Goal: Transaction & Acquisition: Purchase product/service

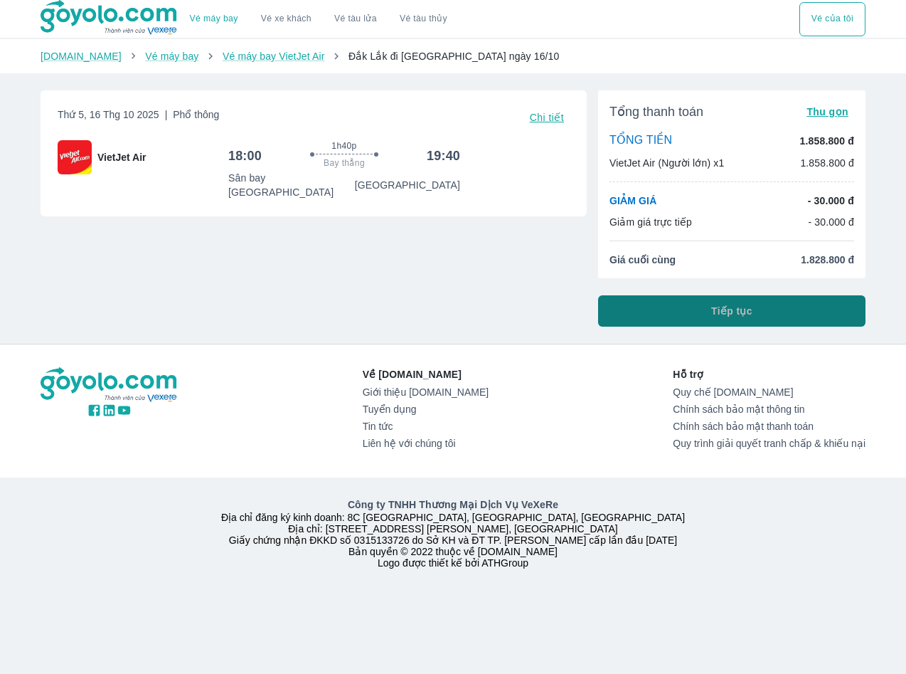
click at [661, 317] on button "Tiếp tục" at bounding box center [731, 310] width 267 height 31
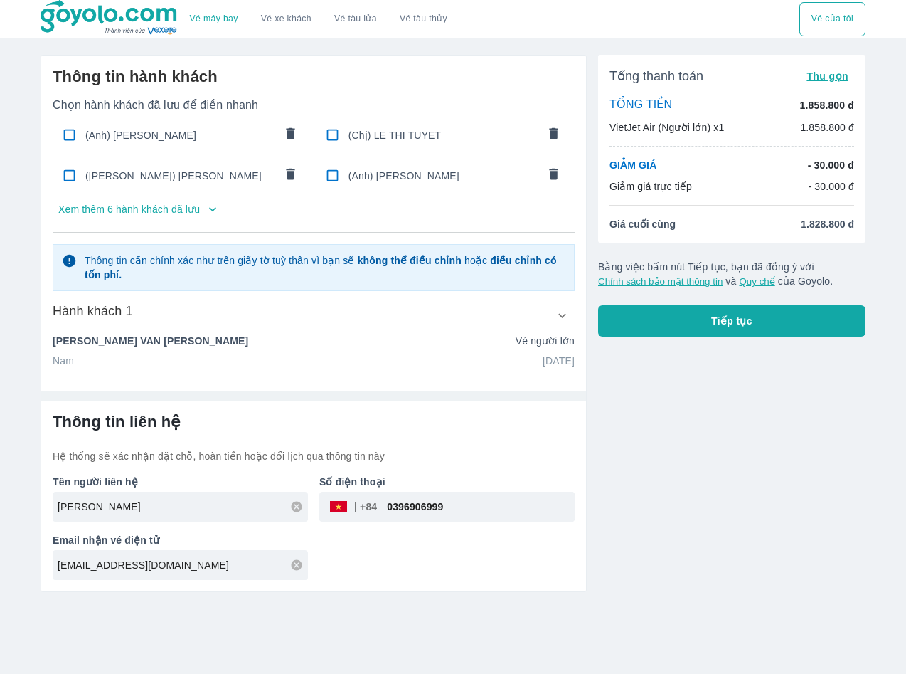
click at [562, 314] on icon "button" at bounding box center [562, 315] width 15 height 15
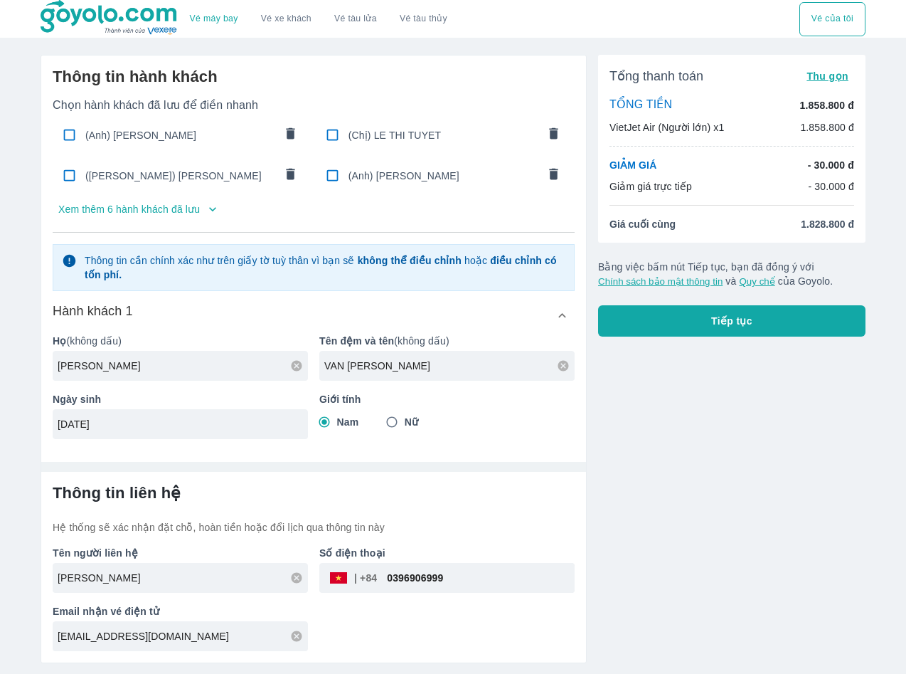
drag, startPoint x: 390, startPoint y: 364, endPoint x: 216, endPoint y: 378, distance: 174.8
click at [216, 378] on div "Họ (không dấu) NGUYEN Tên đệm và tên (không dấu) VAN TAM Ngày sinh 04/02/1988 G…" at bounding box center [307, 380] width 533 height 117
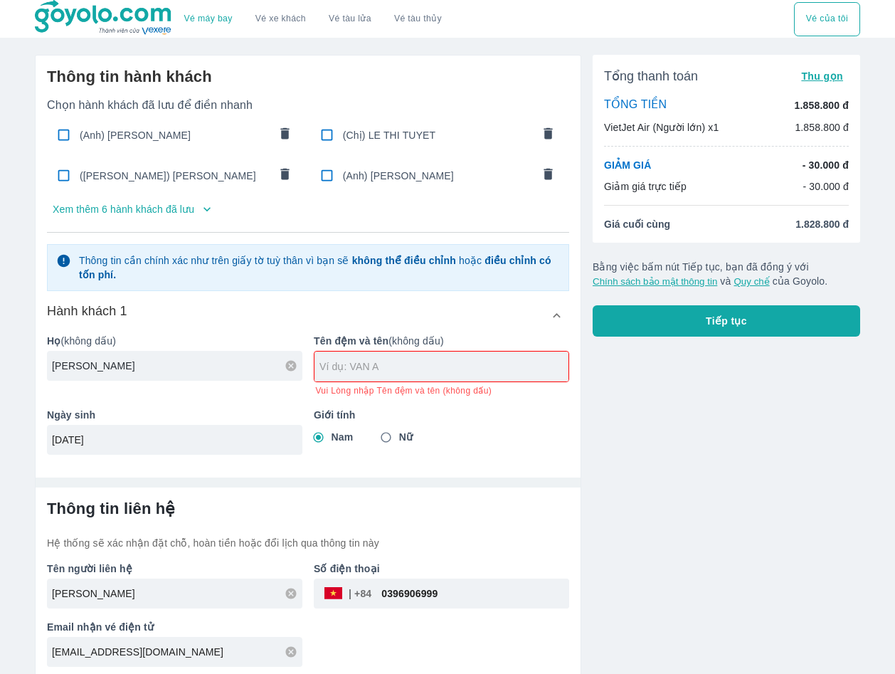
drag, startPoint x: 189, startPoint y: 368, endPoint x: 56, endPoint y: 371, distance: 133.0
click at [56, 371] on input "NGUYEN" at bounding box center [177, 365] width 250 height 14
click at [127, 371] on input "NGUYEN" at bounding box center [177, 365] width 250 height 14
drag, startPoint x: 127, startPoint y: 371, endPoint x: 36, endPoint y: 371, distance: 90.3
click at [36, 371] on div "Thông tin hành khách Chọn hành khách đã lưu để điền nhanh (Anh) NGUYEN HUU NAM …" at bounding box center [308, 260] width 545 height 410
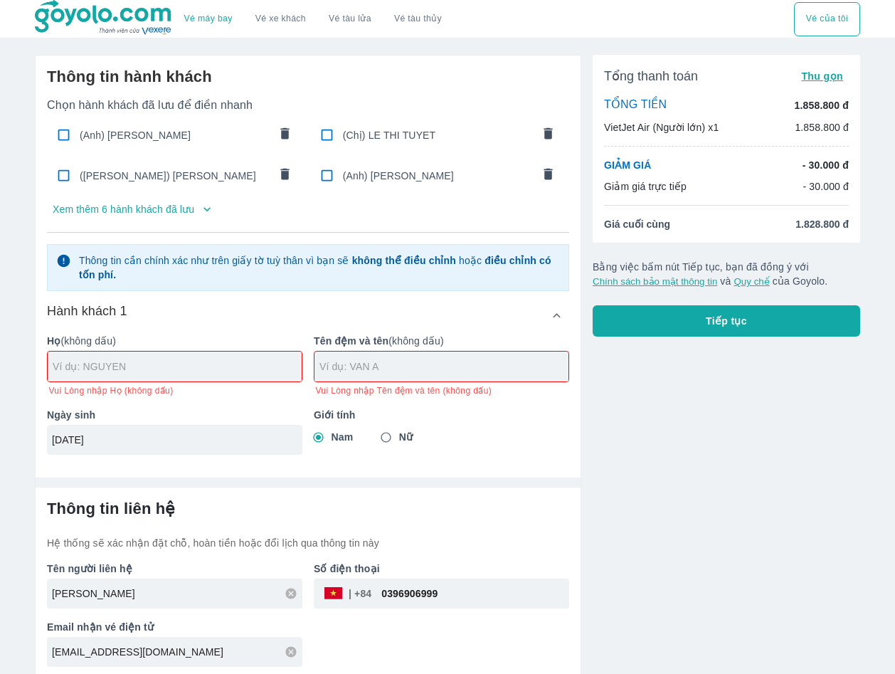
drag, startPoint x: 146, startPoint y: 441, endPoint x: -81, endPoint y: 427, distance: 227.3
click at [0, 427] on html "Vé máy bay Vé xe khách Vé tàu lửa Vé tàu thủy Vé của tôi Thông tin hành khách C…" at bounding box center [447, 337] width 895 height 674
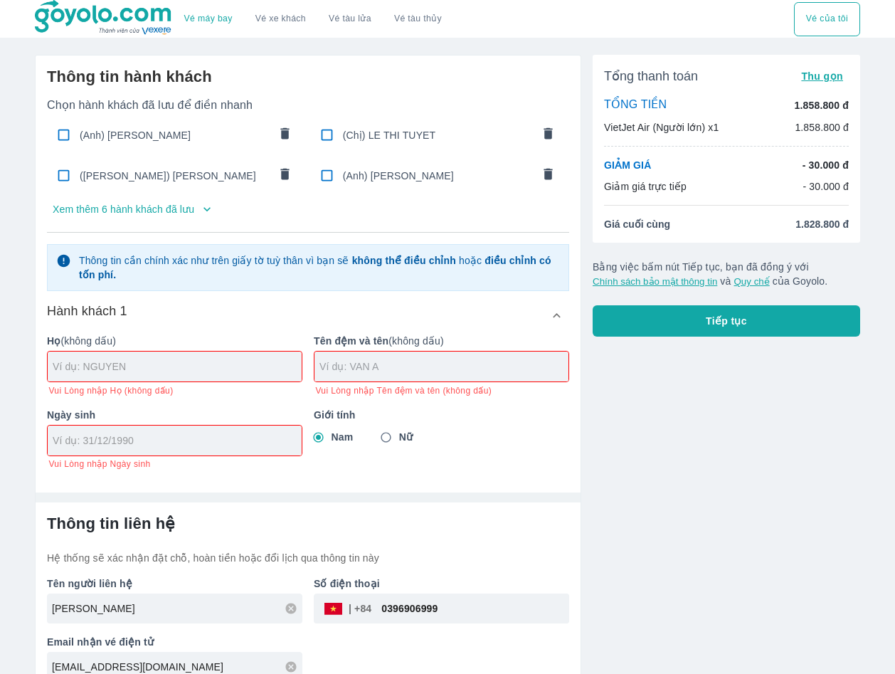
paste input "VAN SY"
type input "VAN SY"
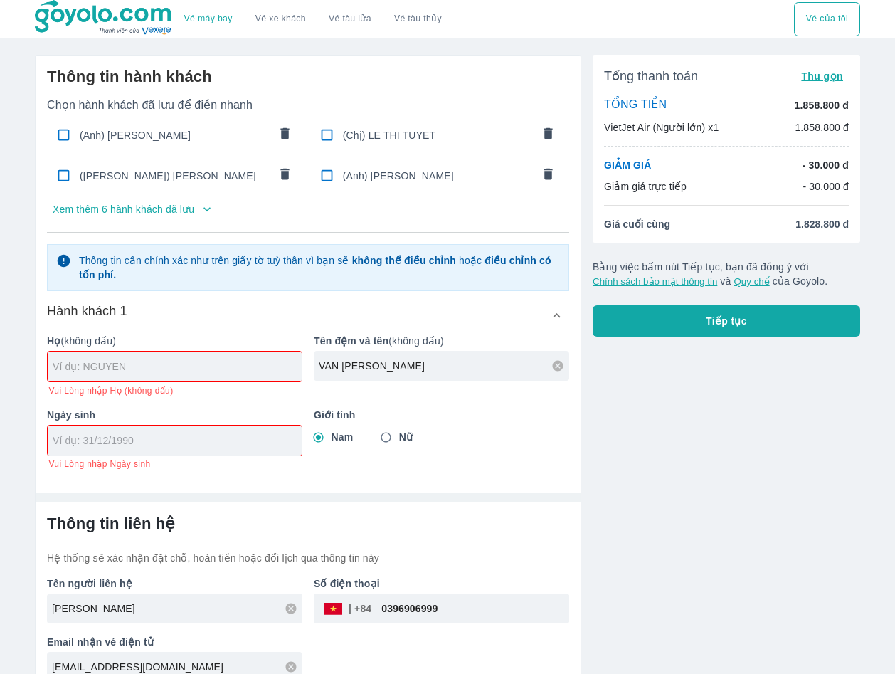
paste input "10/10/1990"
type input "10/10/1990"
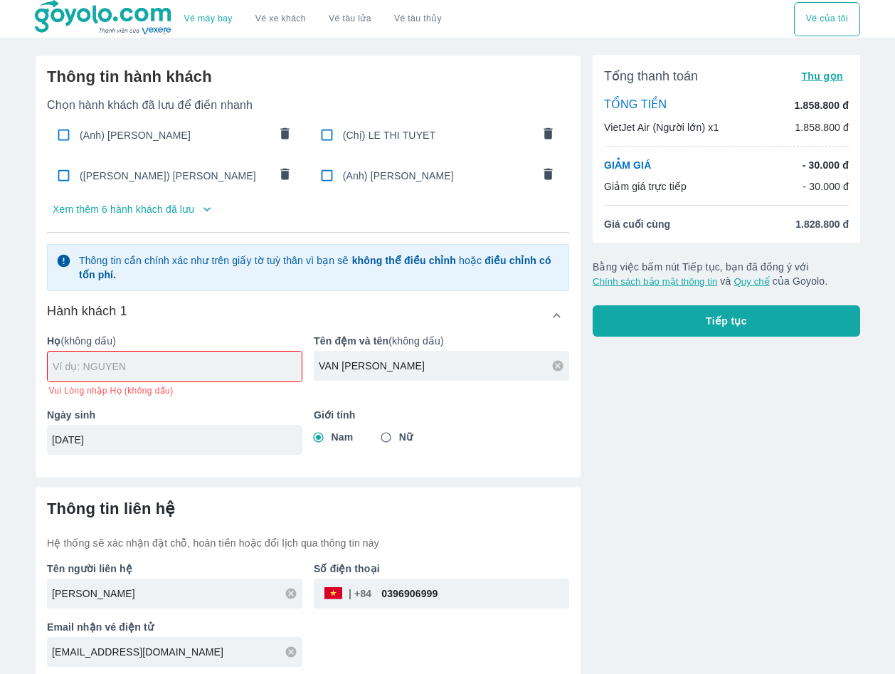
paste input "HUYNH"
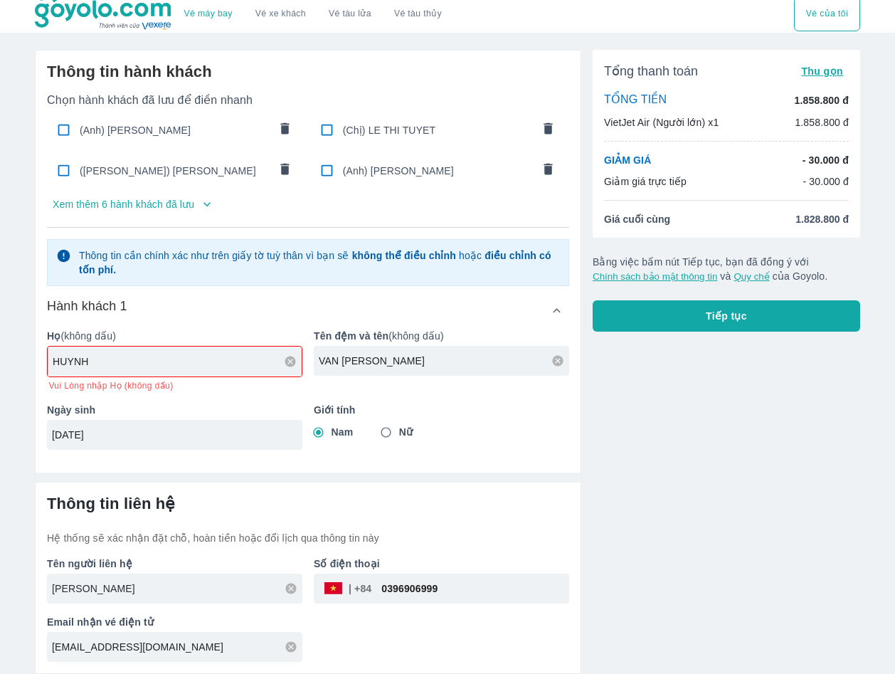
type input "HUYNH"
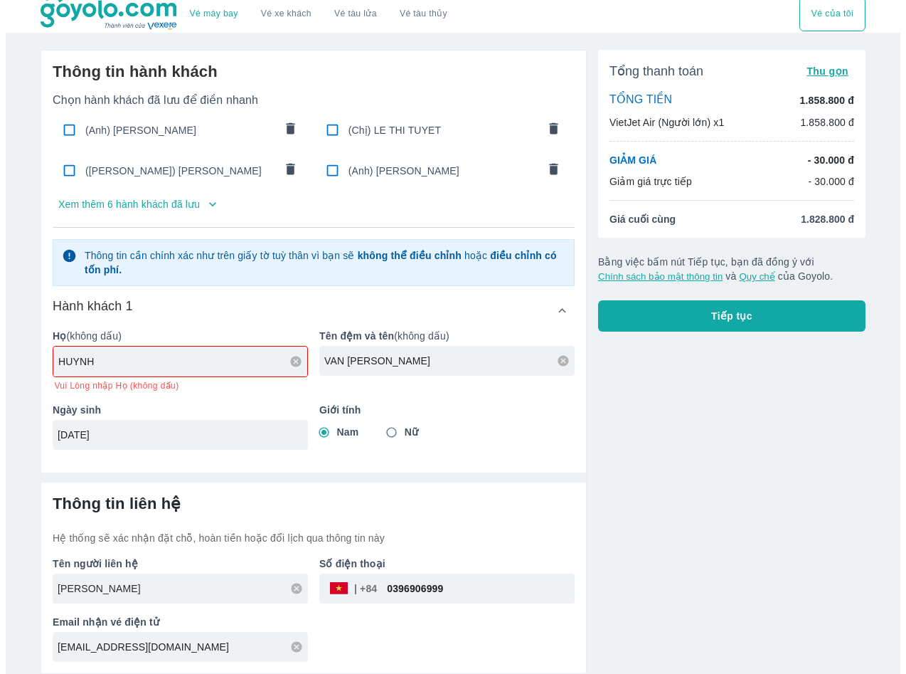
scroll to position [0, 0]
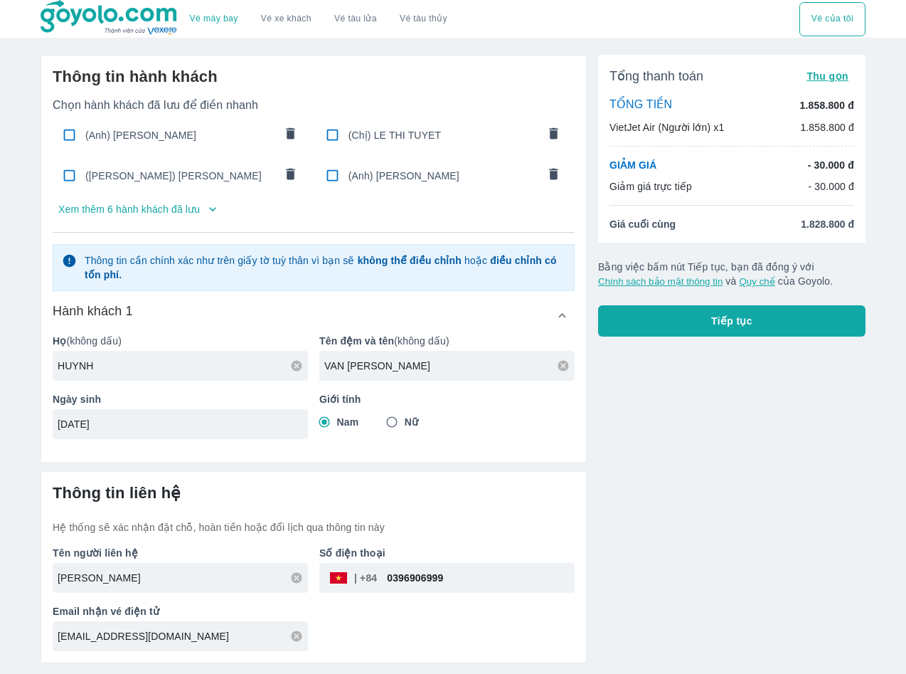
drag, startPoint x: 220, startPoint y: 588, endPoint x: 39, endPoint y: 568, distance: 181.8
click at [39, 568] on div "Thông tin hành khách Chọn hành khách đã lưu để điền nhanh (Anh) NGUYEN HUU NAM …" at bounding box center [308, 353] width 558 height 620
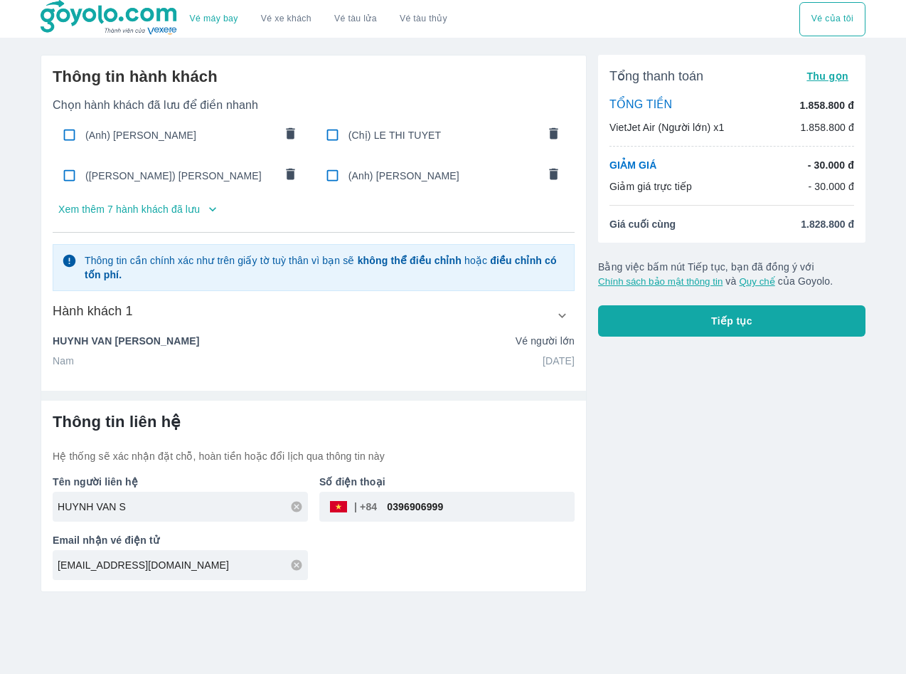
type input "HUYNH VAN S"
click at [294, 508] on icon at bounding box center [296, 506] width 11 height 11
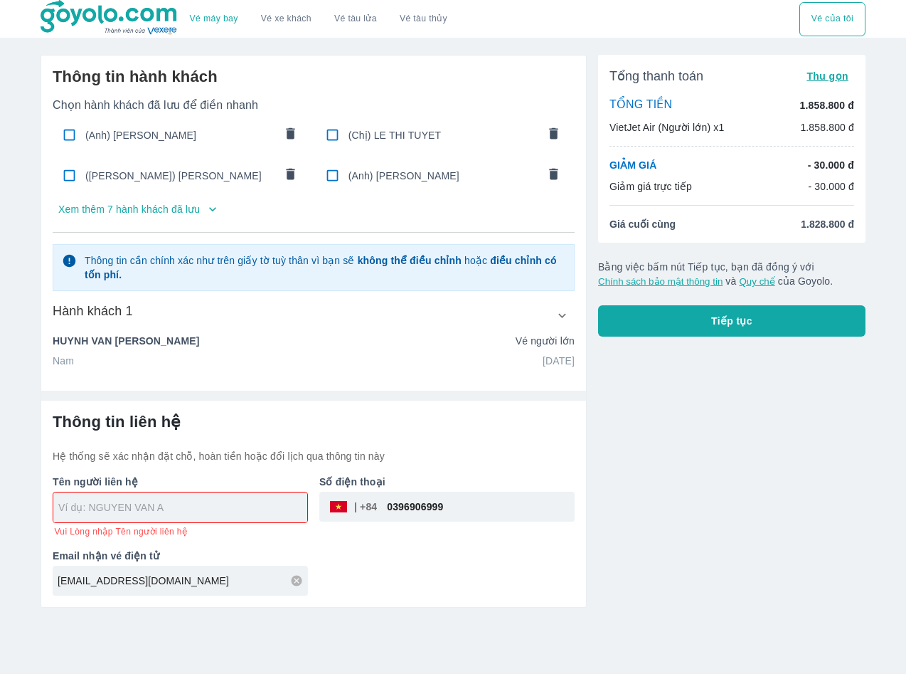
paste input "HUYNH VAN SY"
type input "HUYNH VAN SY"
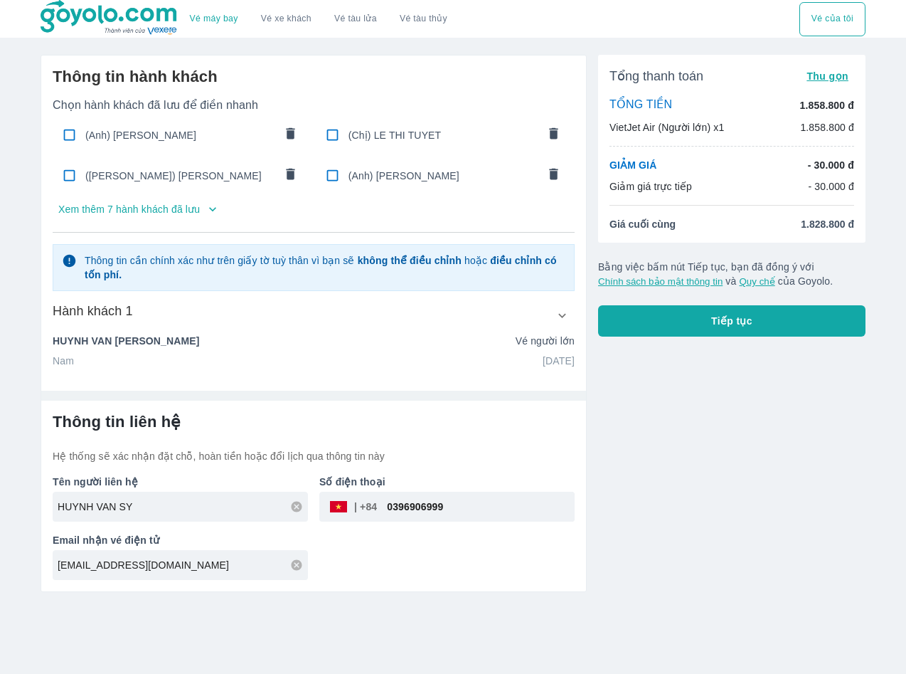
drag, startPoint x: 473, startPoint y: 511, endPoint x: 366, endPoint y: 506, distance: 107.6
click at [366, 506] on div "​ 0396906999" at bounding box center [446, 506] width 255 height 30
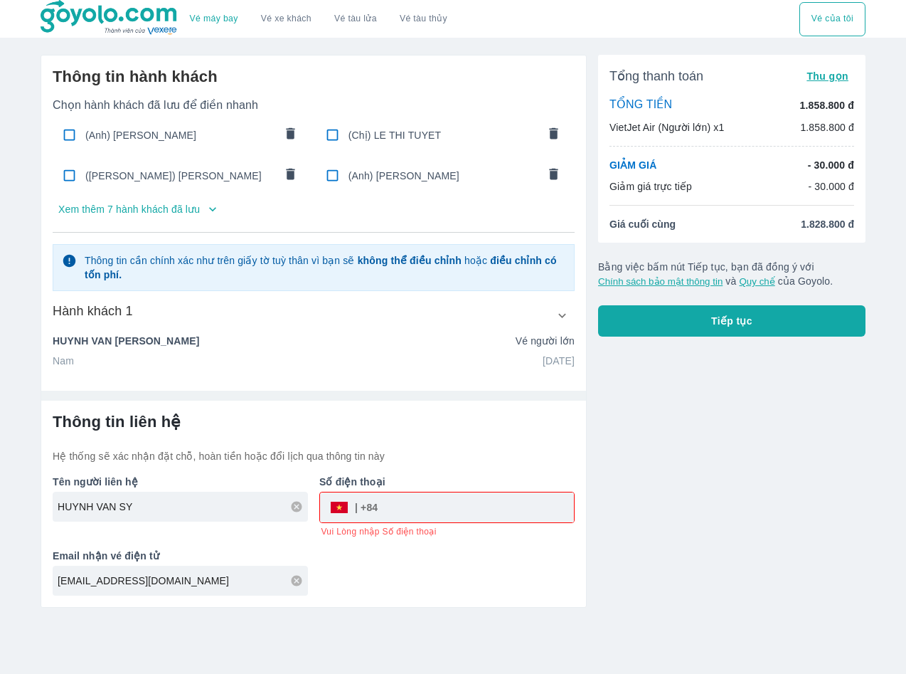
click at [294, 564] on div "Email nhận vé điện tử nguyenthithuhuong.tn94@gmail.com" at bounding box center [174, 566] width 267 height 58
click at [297, 582] on icon at bounding box center [296, 580] width 13 height 13
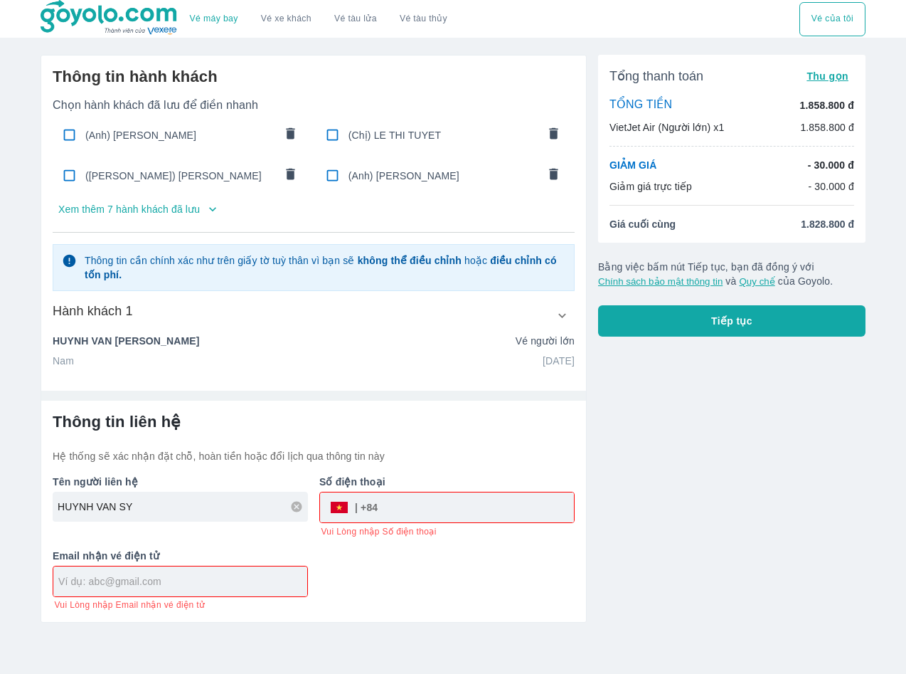
paste input "0981424976"
type input "0981424976"
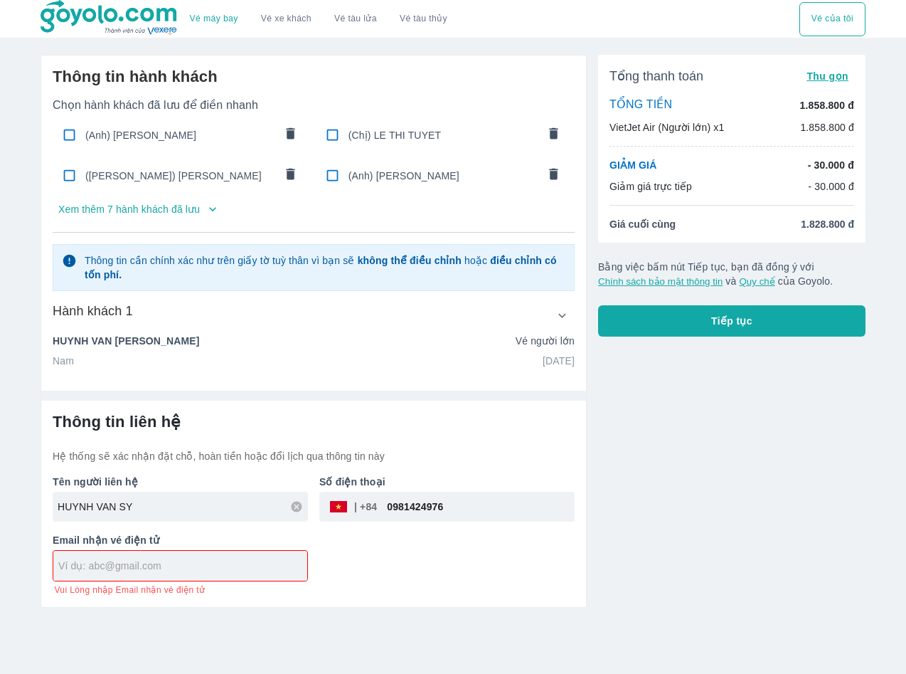
paste input "Lethivananhd7ulsa@gmail.com"
type input "Lethivananhd7ulsa@gmail.com"
click at [770, 324] on button "Tiếp tục" at bounding box center [731, 320] width 267 height 31
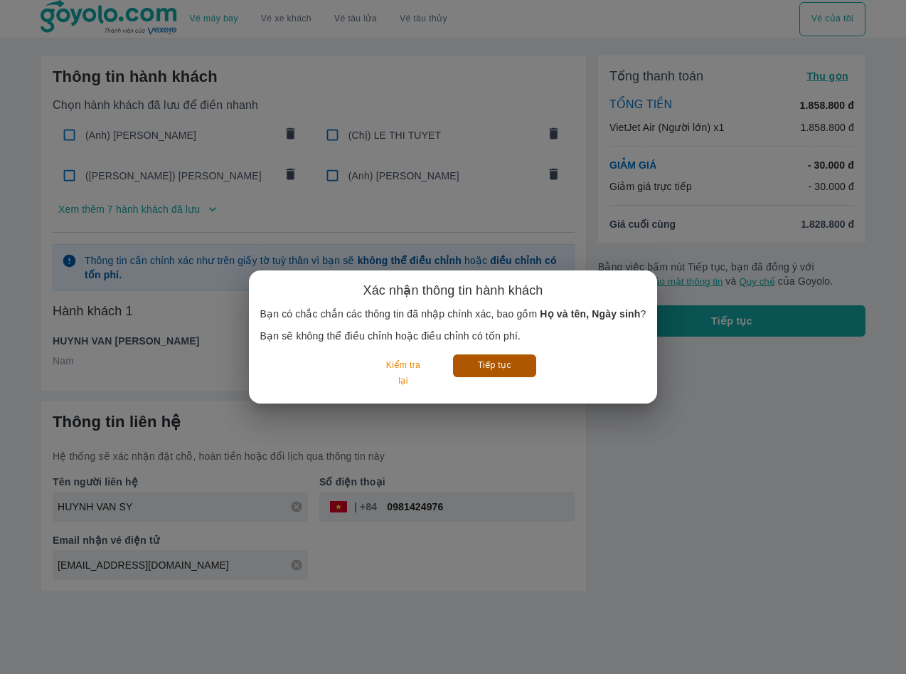
click at [494, 366] on button "Tiếp tục" at bounding box center [494, 365] width 83 height 22
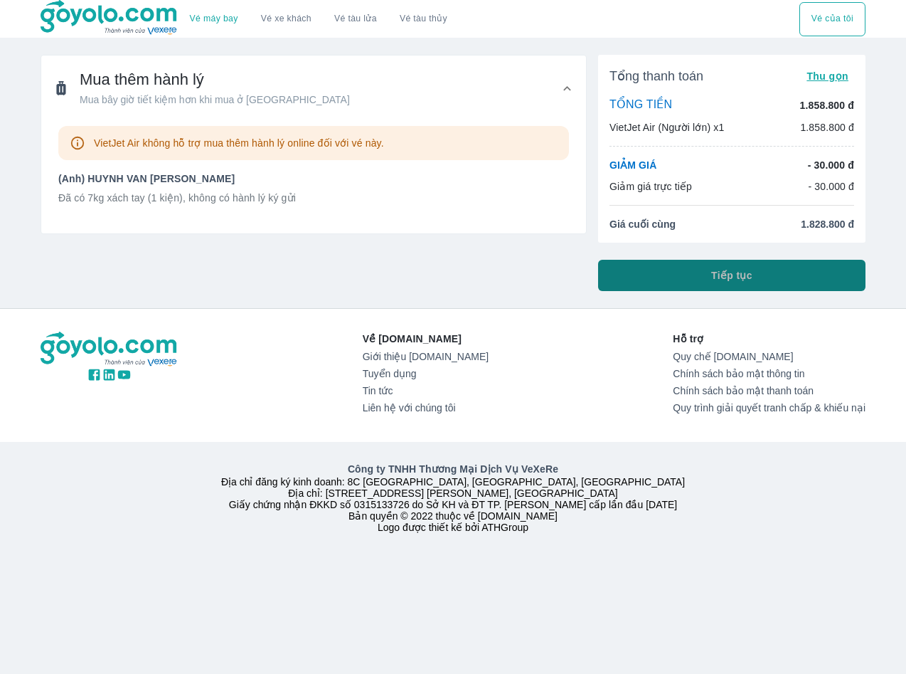
click at [652, 272] on button "Tiếp tục" at bounding box center [731, 275] width 267 height 31
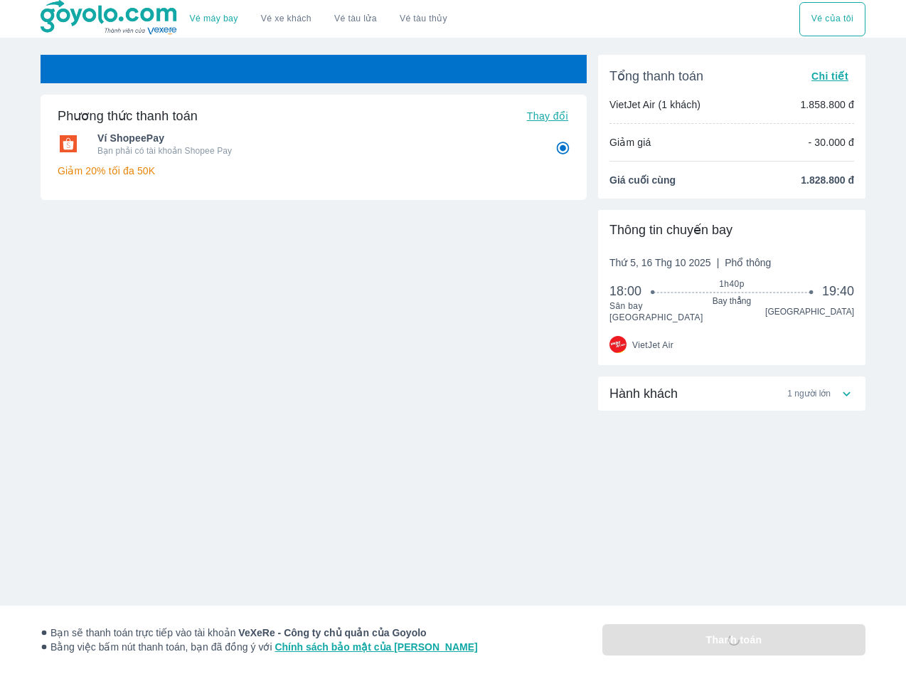
radio input "false"
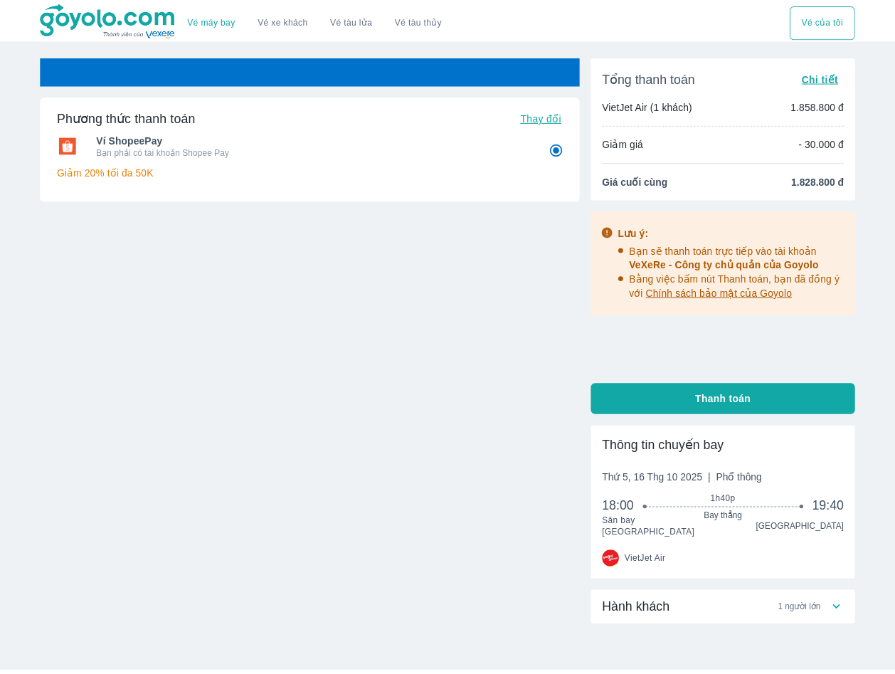
scroll to position [56, 0]
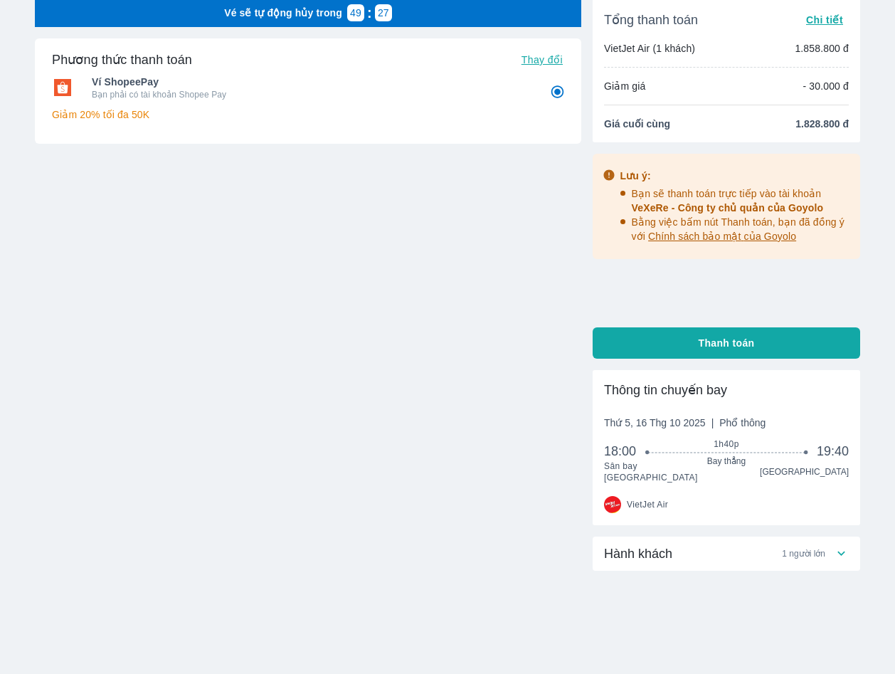
click at [687, 339] on button "Thanh toán" at bounding box center [725, 342] width 267 height 31
radio input "false"
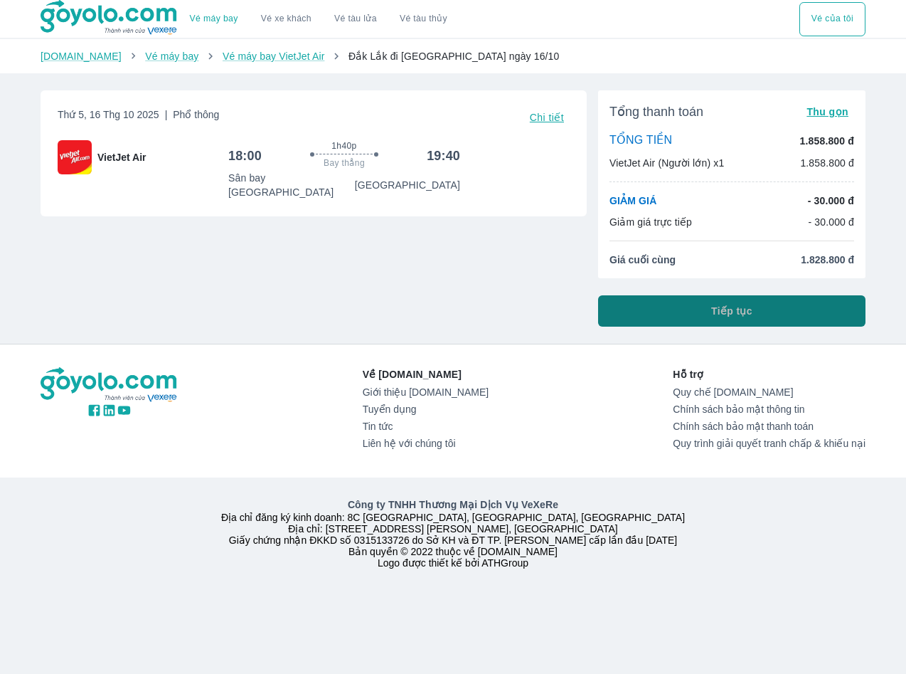
click at [643, 309] on button "Tiếp tục" at bounding box center [731, 310] width 267 height 31
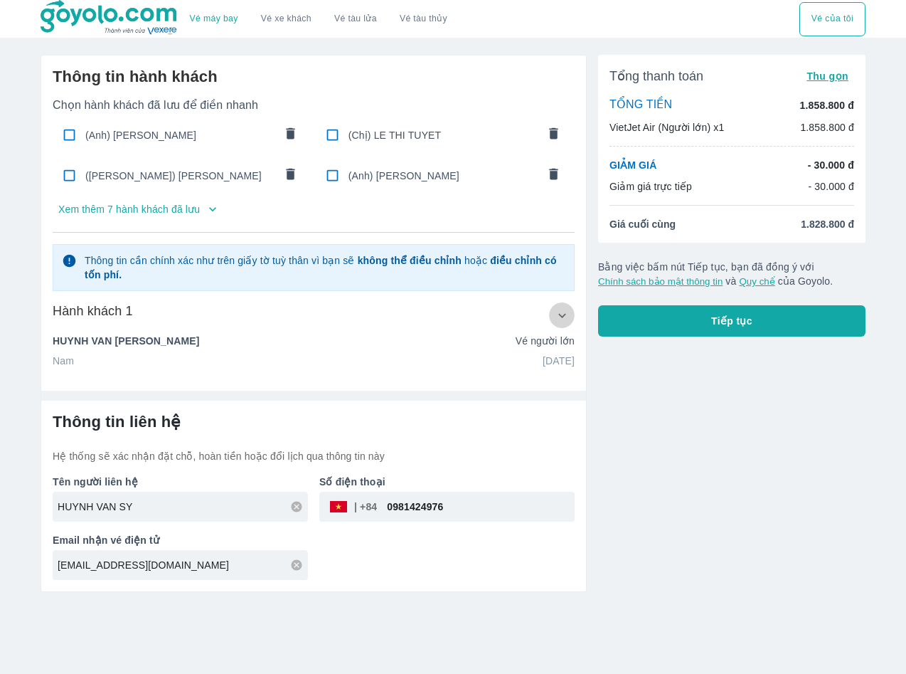
click at [558, 314] on icon "button" at bounding box center [562, 315] width 15 height 15
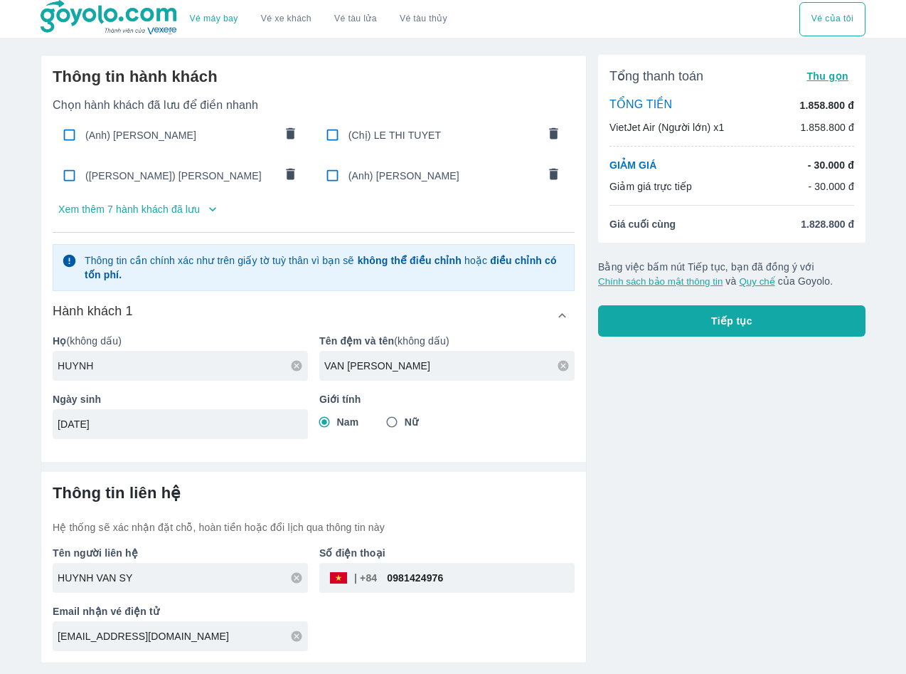
click at [296, 368] on icon at bounding box center [296, 365] width 11 height 11
click at [558, 364] on icon at bounding box center [563, 365] width 13 height 13
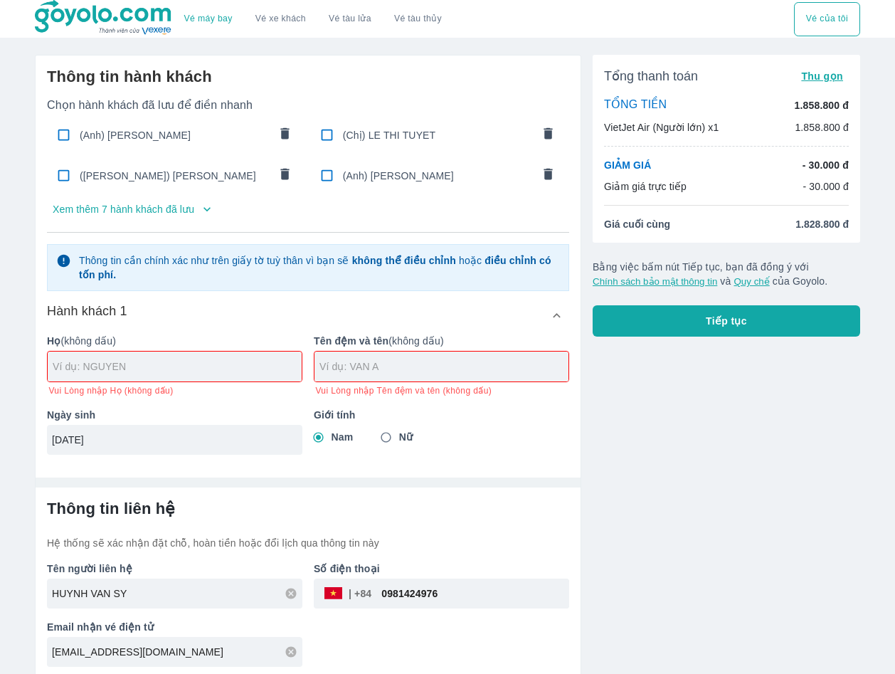
click at [175, 444] on input "10/10/1990" at bounding box center [170, 439] width 236 height 14
drag, startPoint x: 268, startPoint y: 440, endPoint x: -87, endPoint y: 435, distance: 355.0
click at [0, 435] on html "Vé máy bay Vé xe khách Vé tàu lửa Vé tàu thủy Vé của tôi Thông tin hành khách C…" at bounding box center [447, 337] width 895 height 674
click at [387, 437] on input "Nữ" at bounding box center [386, 438] width 26 height 26
radio input "true"
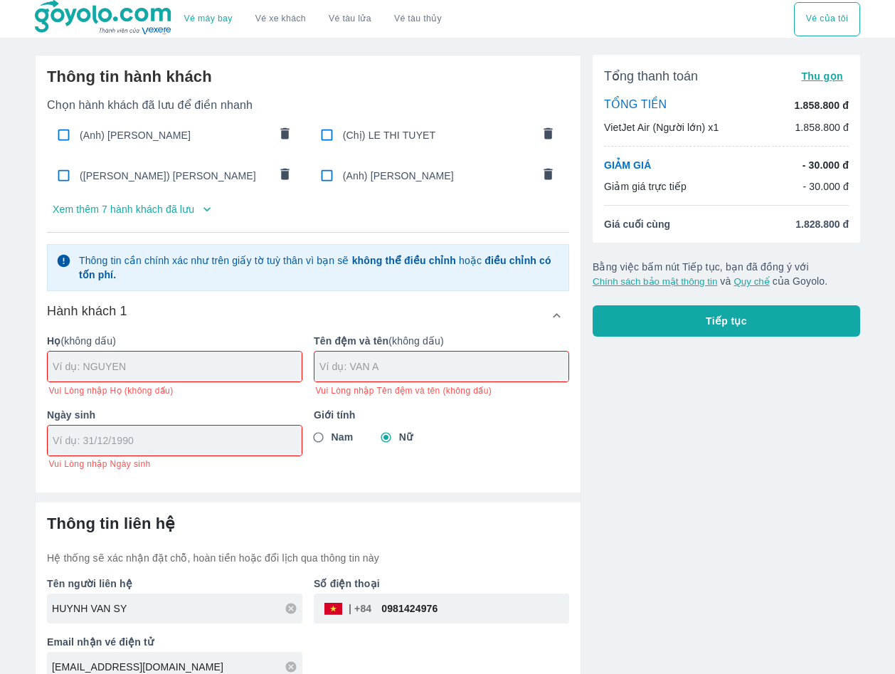
paste input "20/04/1991"
type input "20/04/1991"
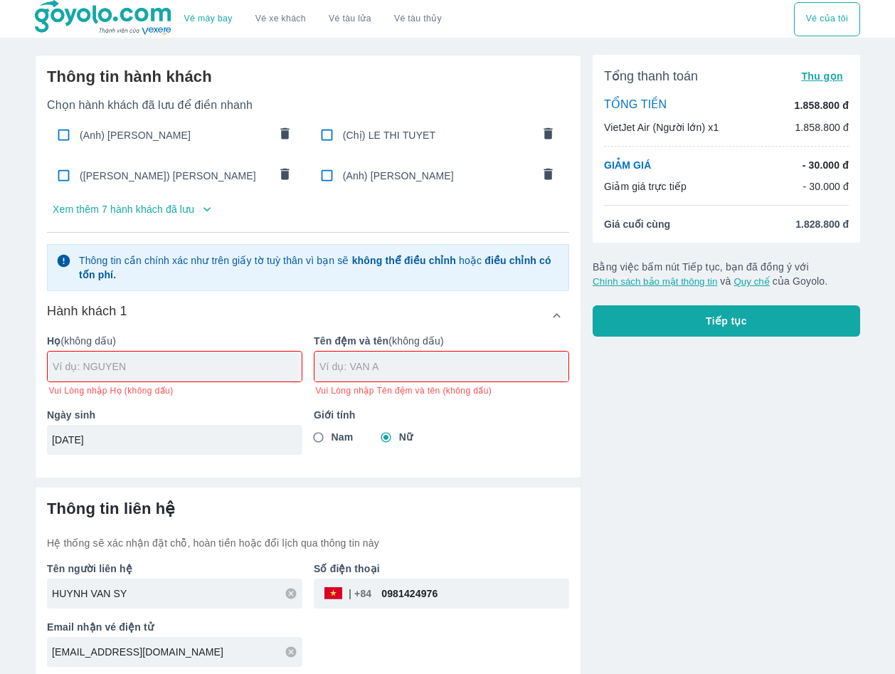
paste input "TRA NGHIA"
type input "TRA NGHIA"
click at [334, 440] on span "Nam" at bounding box center [342, 437] width 22 height 14
click at [331, 440] on input "Nam" at bounding box center [319, 438] width 26 height 26
radio input "true"
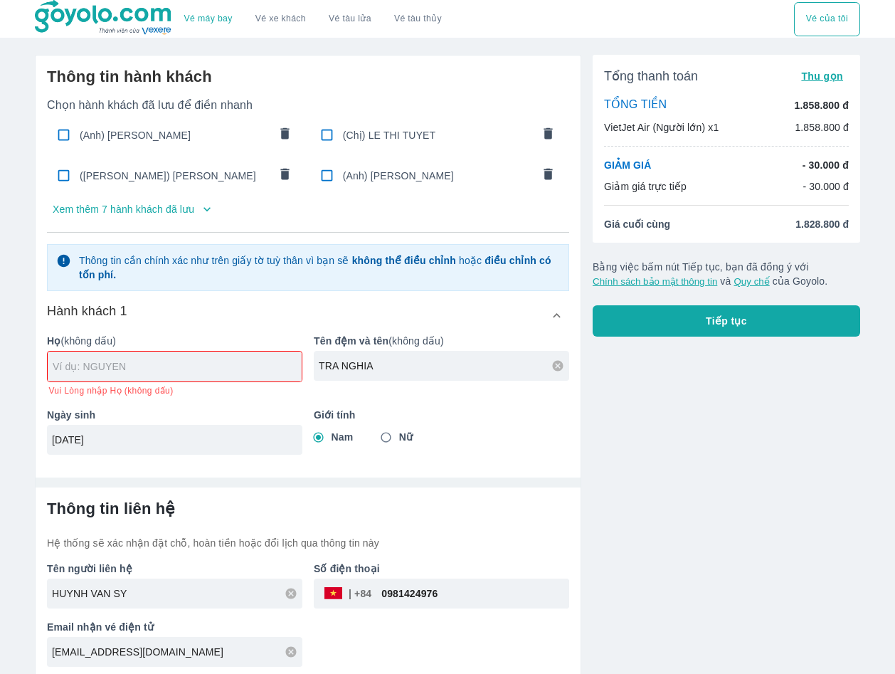
paste input "PHAM"
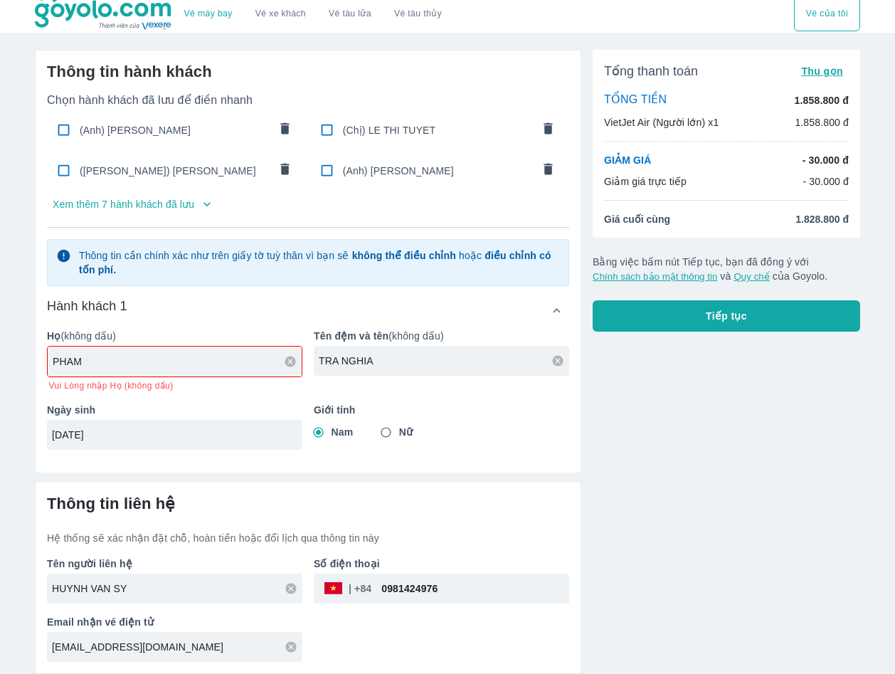
type input "PHAM"
click at [684, 311] on button "Tiếp tục" at bounding box center [725, 315] width 267 height 31
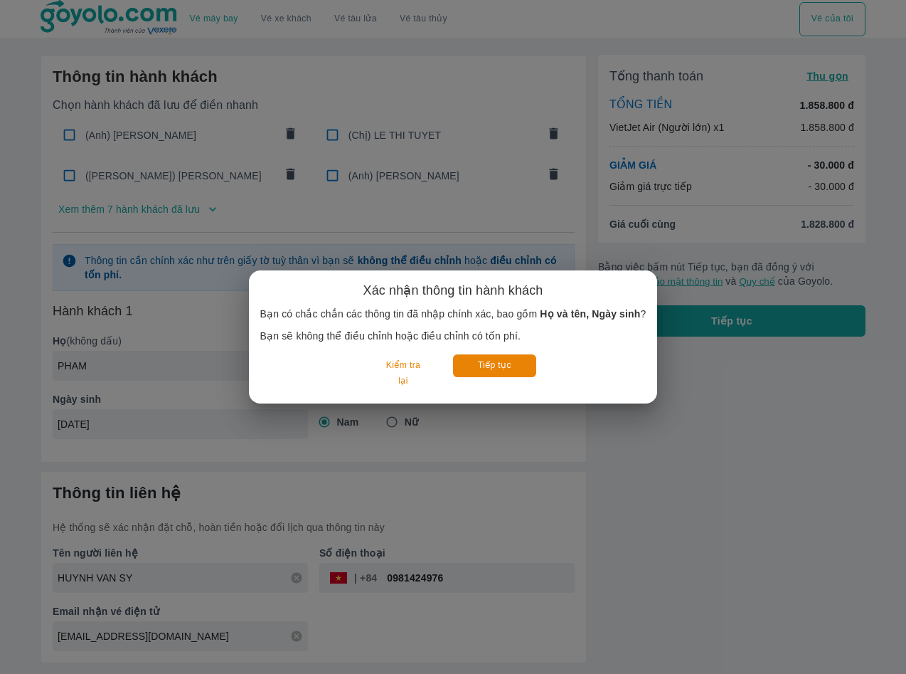
type input "PHAM TRA NGHIA"
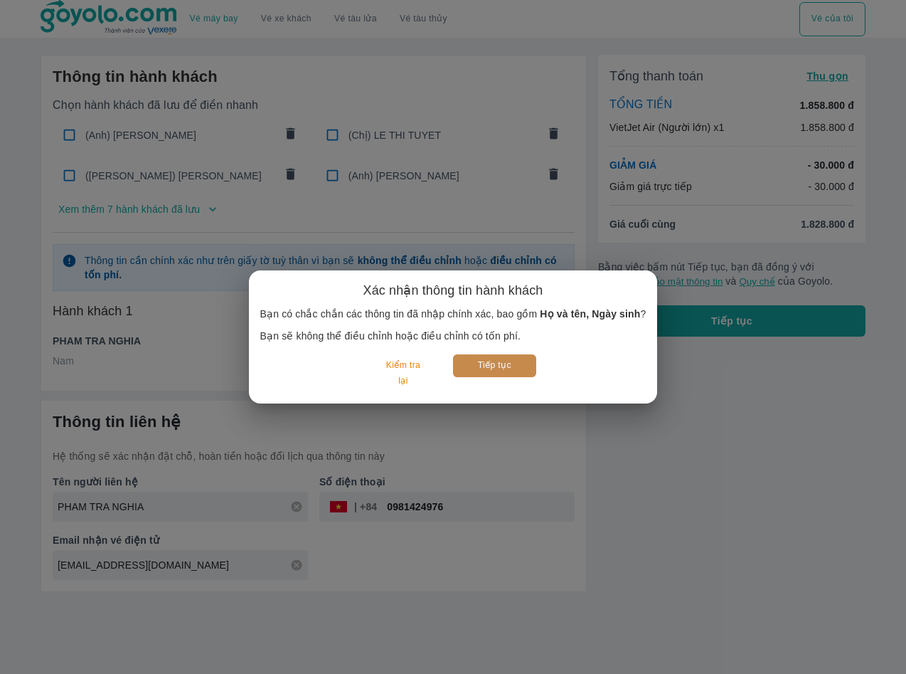
click at [501, 360] on button "Tiếp tục" at bounding box center [494, 365] width 83 height 22
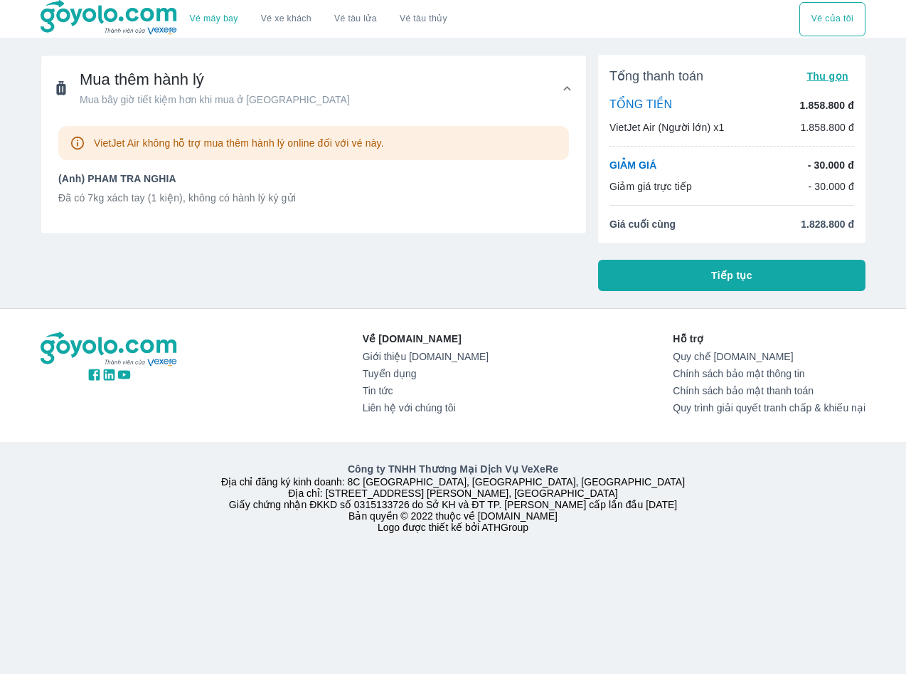
click at [701, 272] on button "Tiếp tục" at bounding box center [731, 275] width 267 height 31
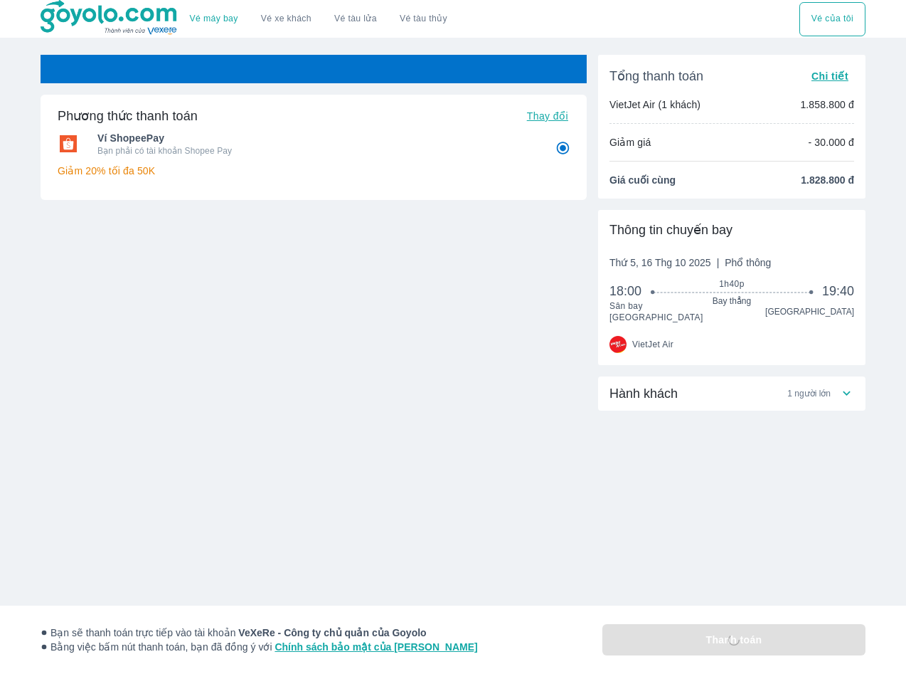
radio input "false"
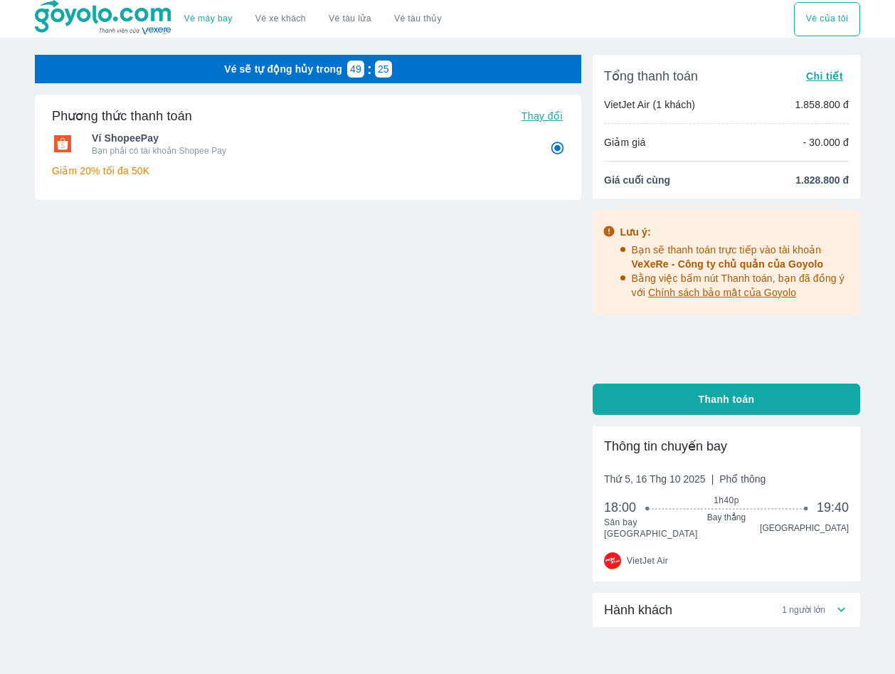
click at [690, 396] on button "Thanh toán" at bounding box center [725, 398] width 267 height 31
radio input "false"
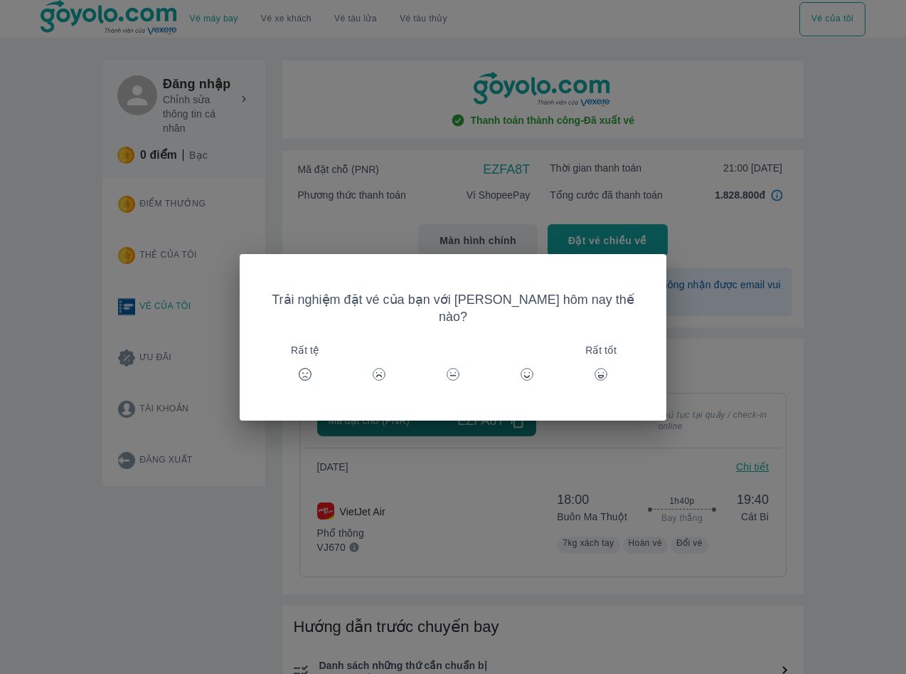
click at [174, 575] on div "Trải nghiệm đặt vé của bạn với [PERSON_NAME] hôm nay thế nào? Rất tệ Rất tốt" at bounding box center [453, 337] width 906 height 674
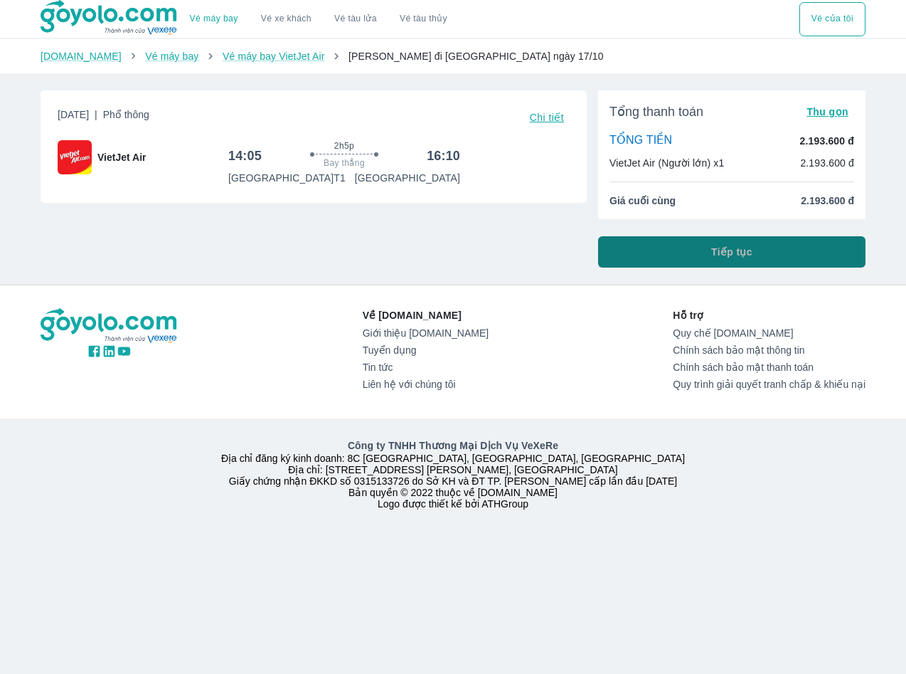
click at [646, 253] on button "Tiếp tục" at bounding box center [731, 251] width 267 height 31
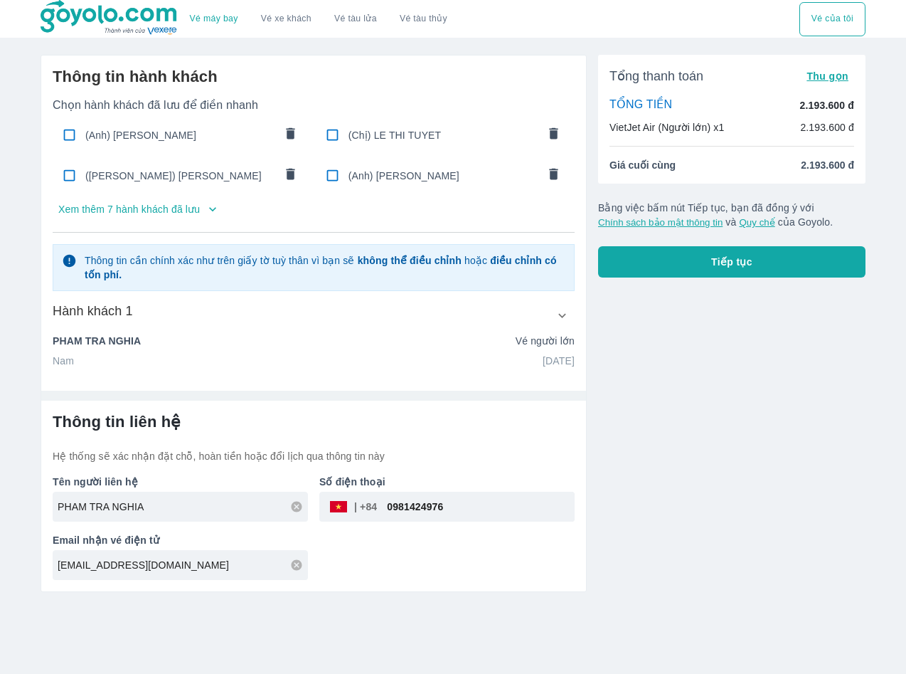
click at [568, 313] on icon "button" at bounding box center [562, 315] width 15 height 15
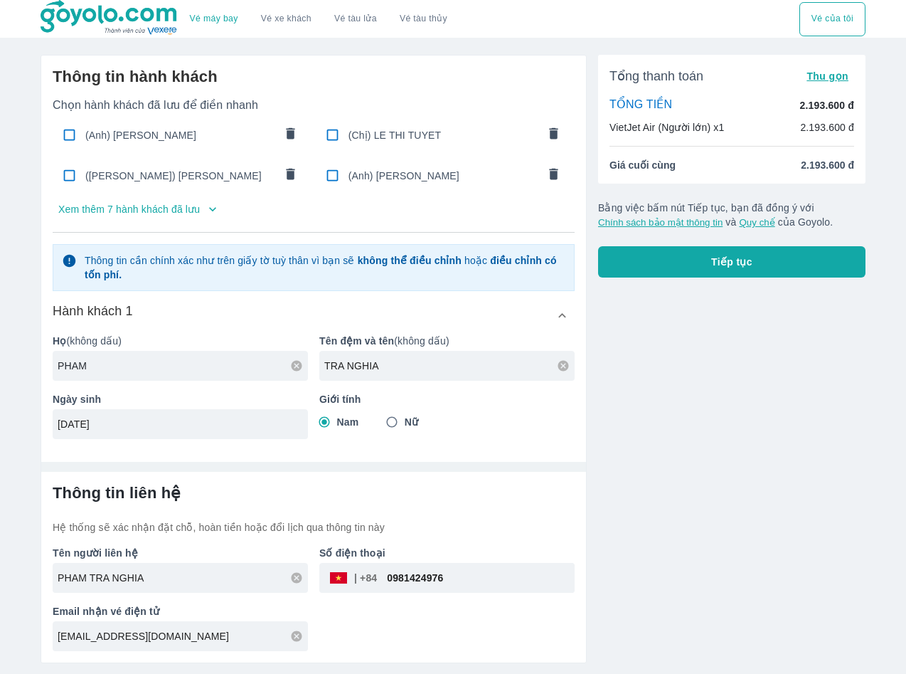
click at [234, 373] on input "PHAM" at bounding box center [183, 365] width 250 height 14
click at [292, 369] on icon at bounding box center [296, 365] width 11 height 11
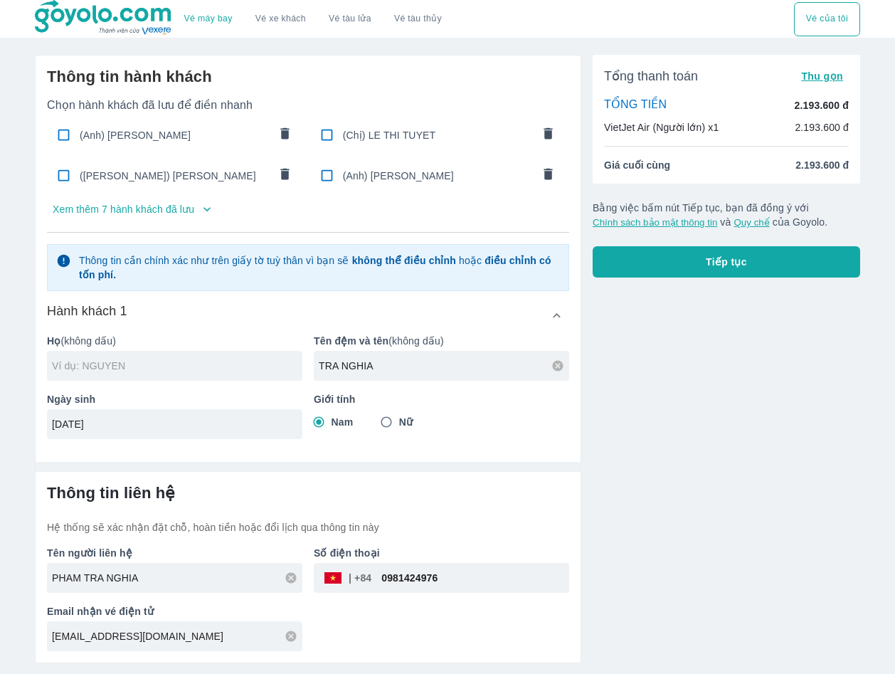
click at [562, 363] on icon at bounding box center [557, 365] width 11 height 11
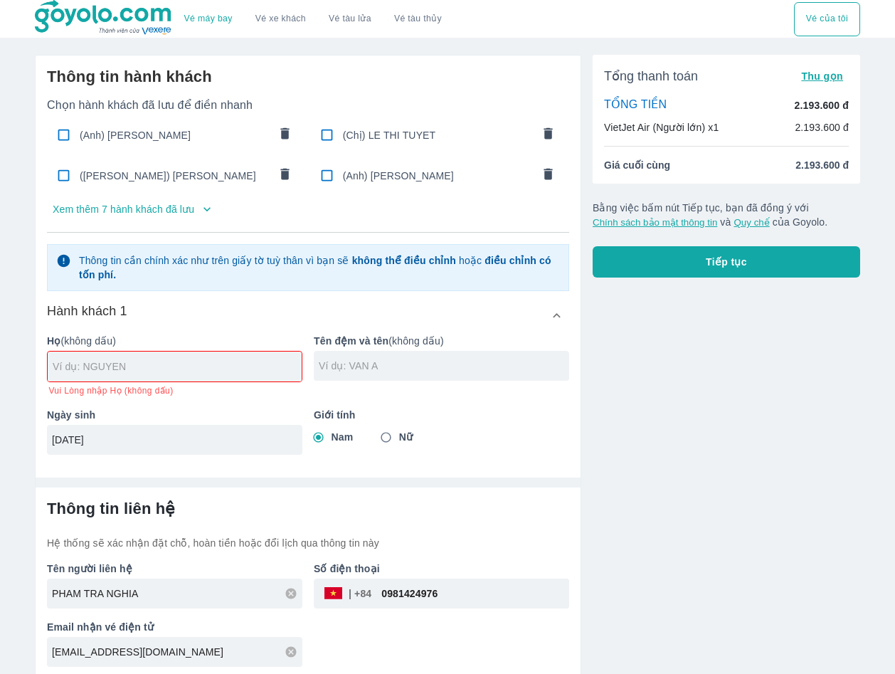
click at [235, 433] on input "20/04/1991" at bounding box center [170, 439] width 236 height 14
drag, startPoint x: 268, startPoint y: 441, endPoint x: -18, endPoint y: 440, distance: 286.6
click at [0, 440] on html "Vé máy bay Vé xe khách Vé tàu lửa Vé tàu thủy Vé của tôi Thông tin hành khách C…" at bounding box center [447, 337] width 895 height 674
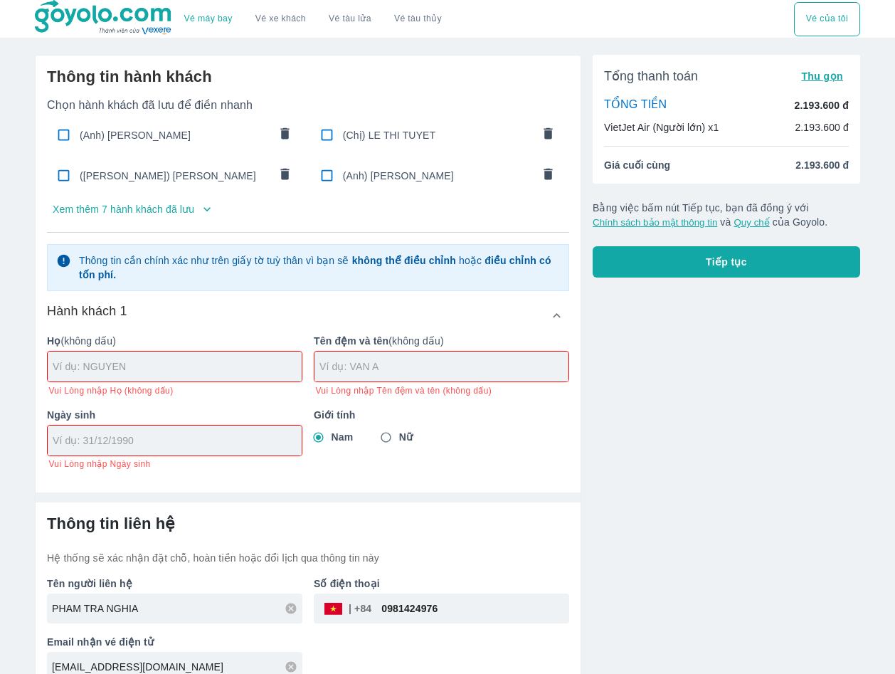
paste input "VIET TOAN"
type input "VIET TOAN"
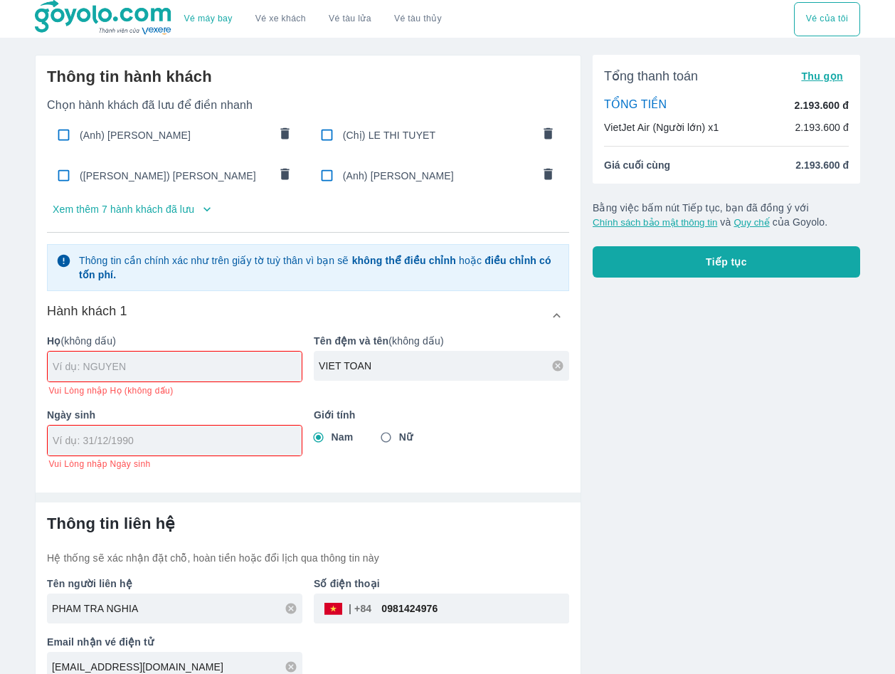
paste input "QUACH"
type input "QUACH"
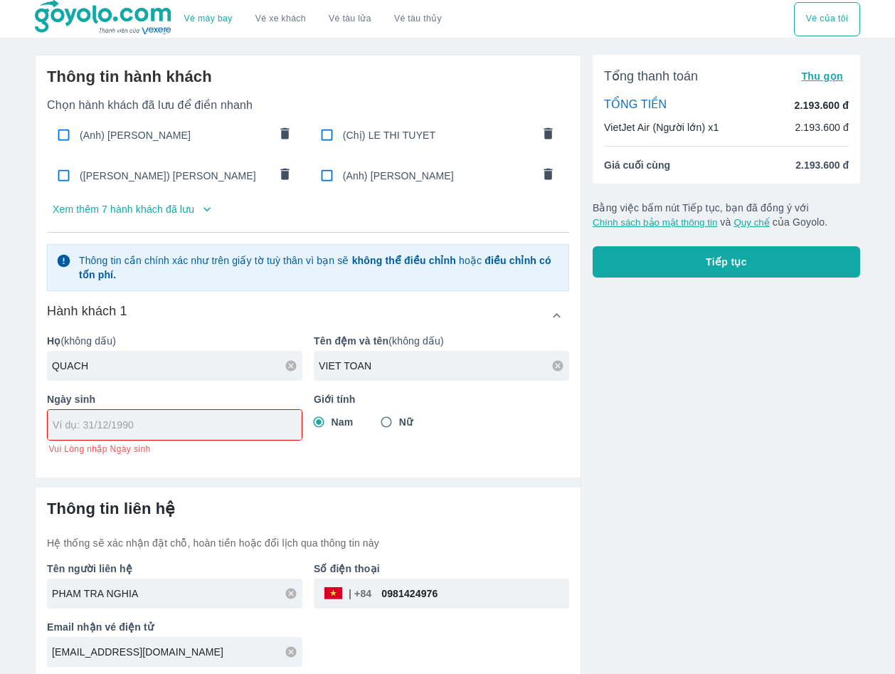
paste input "12/02/1972"
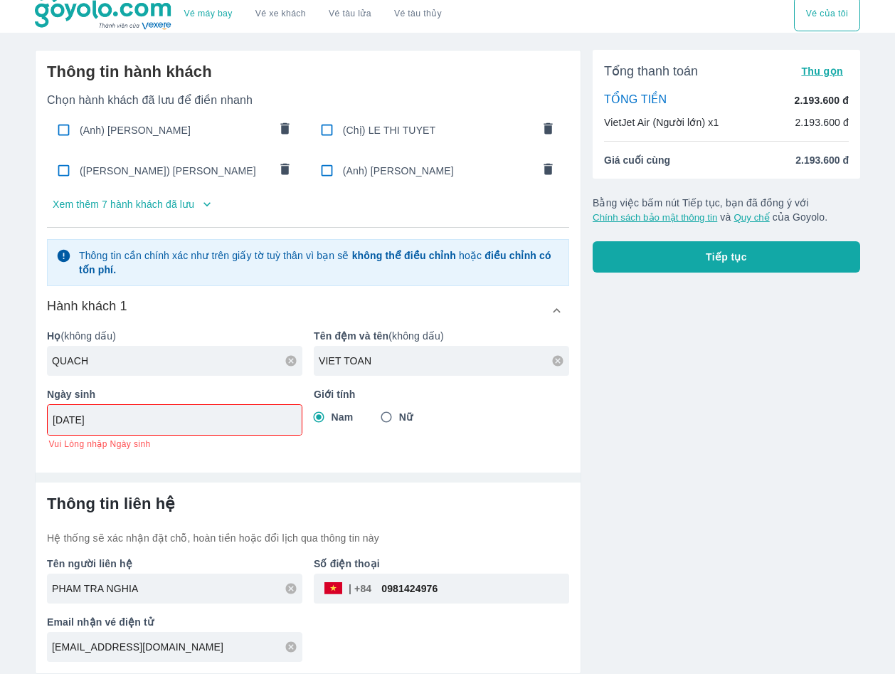
type input "12/02/1972"
click at [290, 591] on div "PHAM TRA NGHIA" at bounding box center [174, 588] width 255 height 30
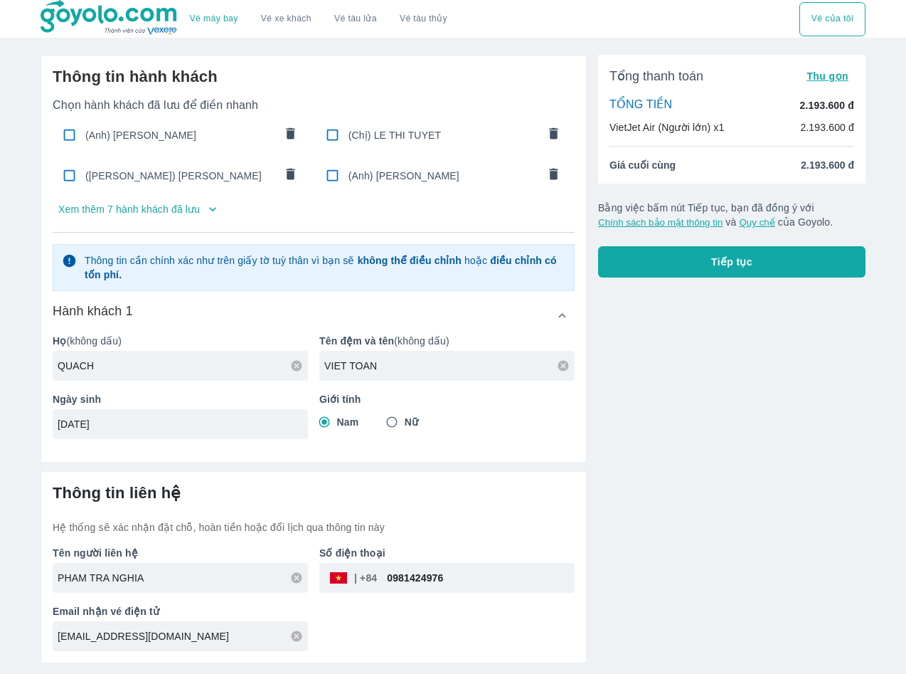
type input "QUACH"
type input "QUACH VIET TOAN"
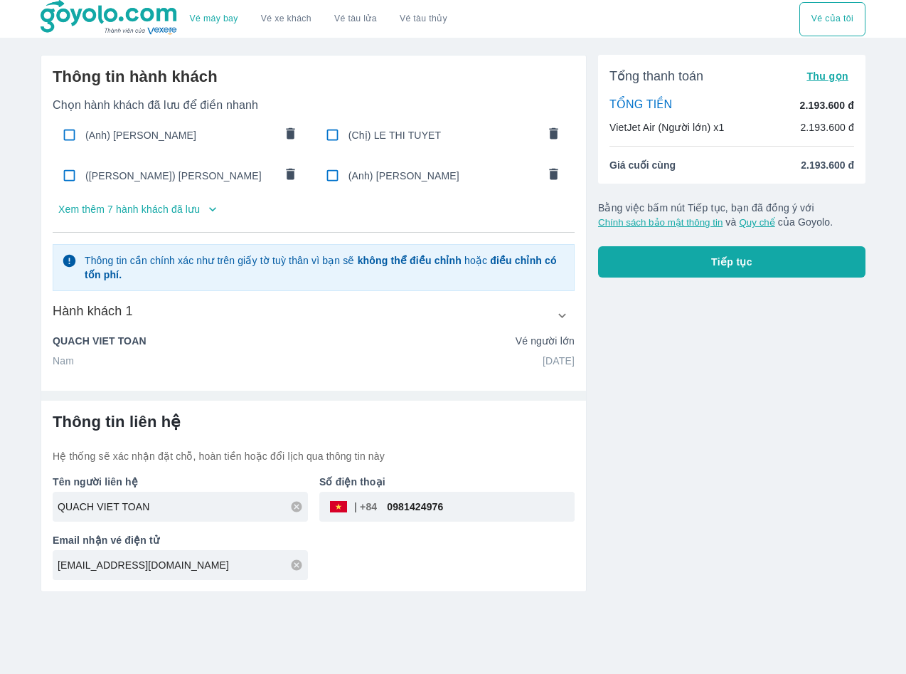
click at [294, 510] on icon at bounding box center [296, 506] width 11 height 11
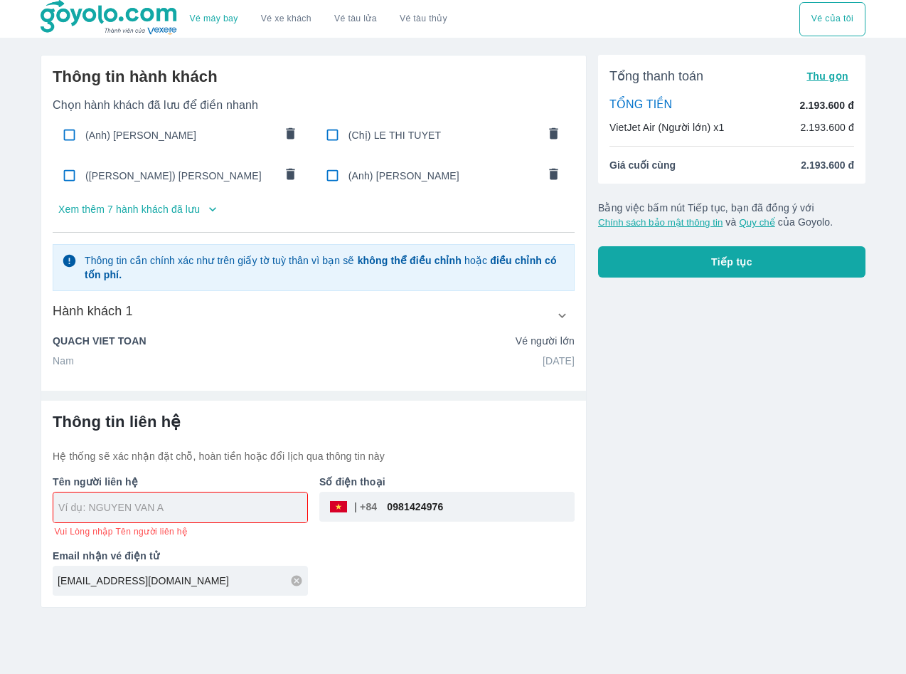
click at [294, 570] on div "Lethivananhd7ulsa@gmail.com" at bounding box center [180, 580] width 255 height 30
click at [299, 583] on icon at bounding box center [296, 580] width 13 height 13
click at [467, 500] on input "0981424976" at bounding box center [476, 506] width 198 height 34
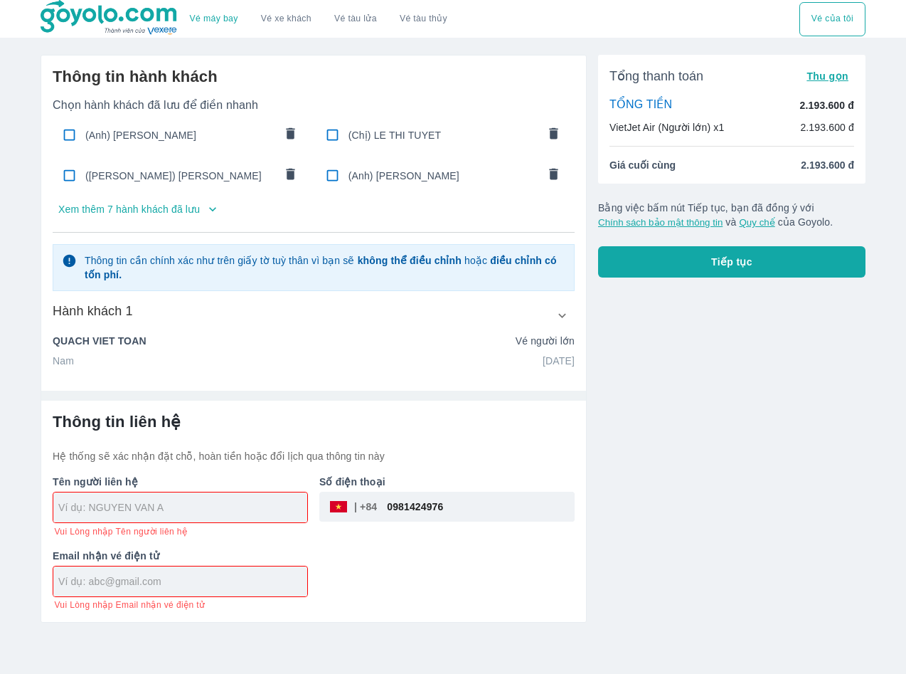
drag, startPoint x: 511, startPoint y: 509, endPoint x: 375, endPoint y: 507, distance: 136.6
click at [375, 507] on div "​ 0981424976" at bounding box center [446, 506] width 255 height 30
paste input "QUACH VIET TOAN"
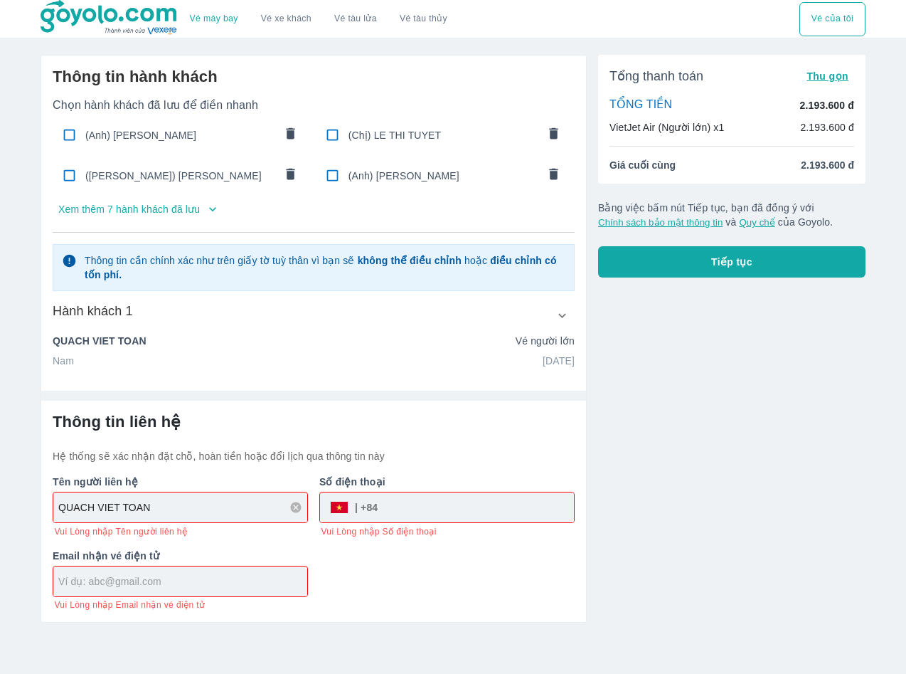
type input "QUACH VIET TOAN"
paste input "12021972"
type input "12021972"
drag, startPoint x: 470, startPoint y: 506, endPoint x: 356, endPoint y: 504, distance: 114.5
click at [356, 504] on div "​ 12021972" at bounding box center [447, 507] width 254 height 30
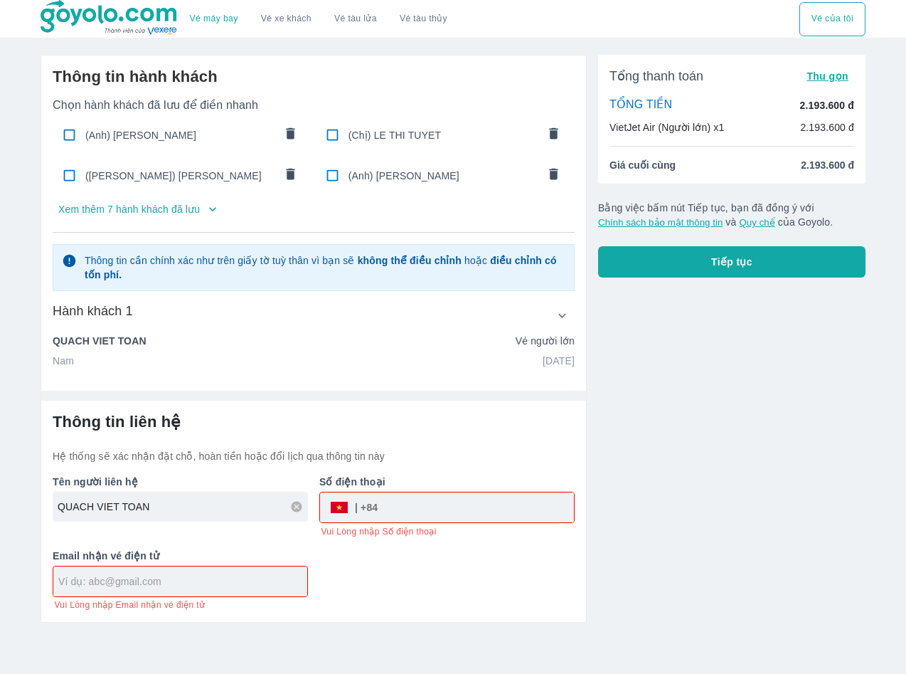
paste input "0972380569"
type input "0972380569"
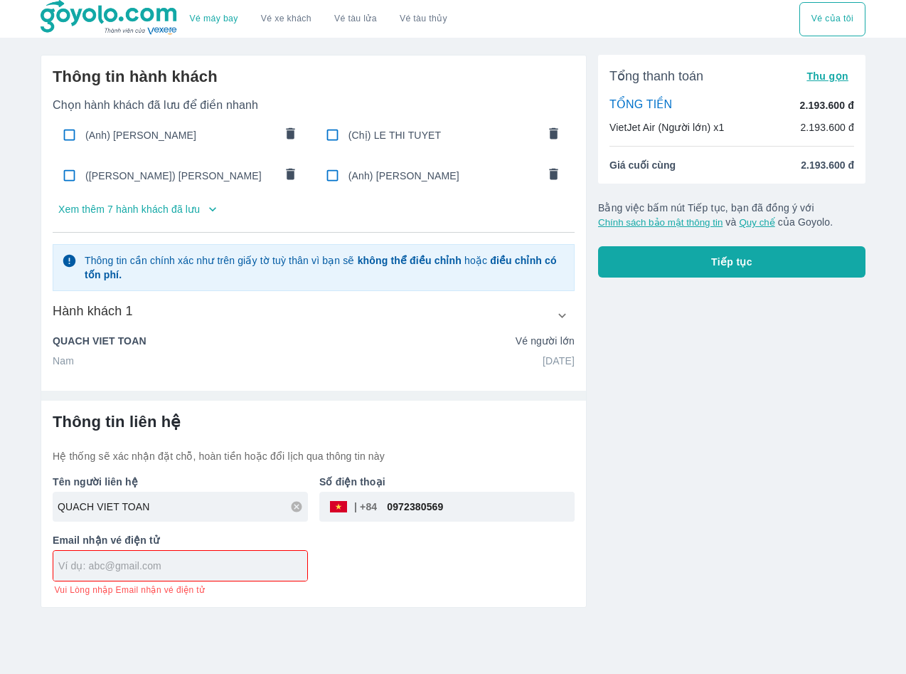
paste input "hoangkhahan2204@gmail.com"
type input "hoangkhahan2204@gmail.com"
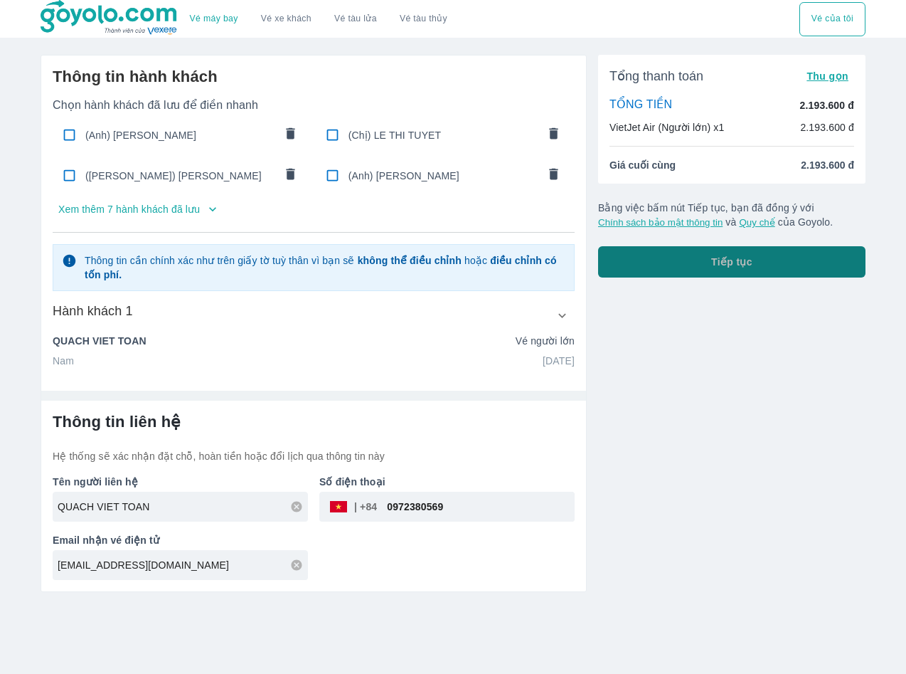
click at [647, 274] on button "Tiếp tục" at bounding box center [731, 261] width 267 height 31
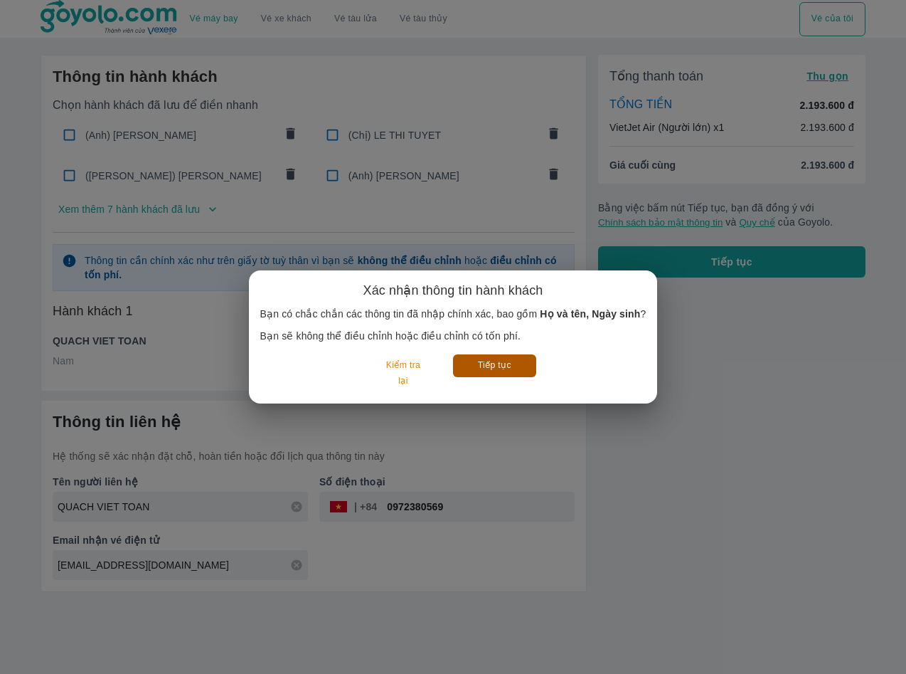
click at [499, 365] on button "Tiếp tục" at bounding box center [494, 365] width 83 height 22
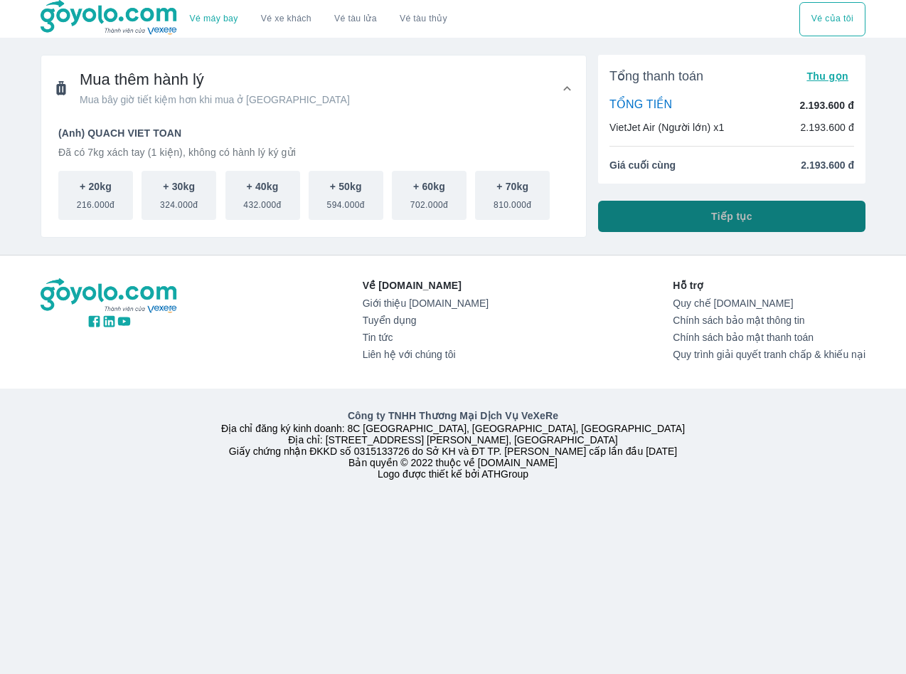
click at [712, 213] on span "Tiếp tục" at bounding box center [731, 216] width 41 height 14
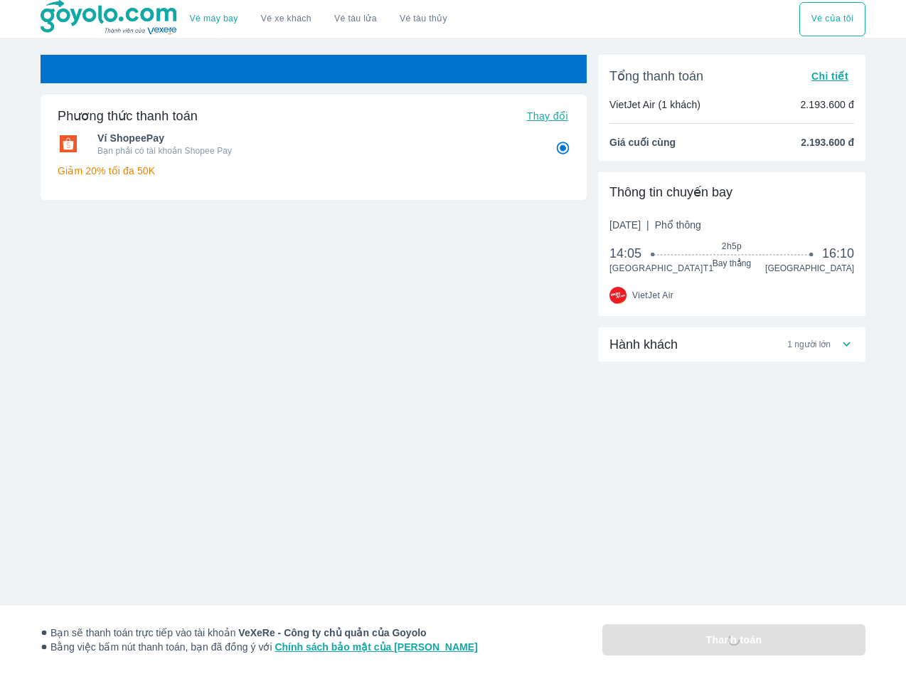
radio input "false"
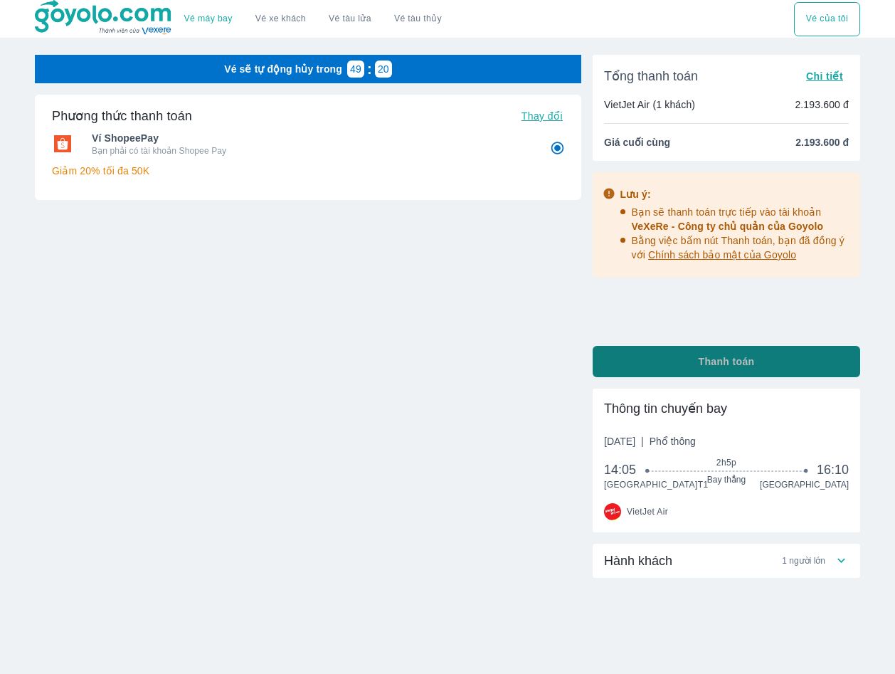
click at [689, 361] on button "Thanh toán" at bounding box center [725, 361] width 267 height 31
radio input "false"
